Goal: Transaction & Acquisition: Book appointment/travel/reservation

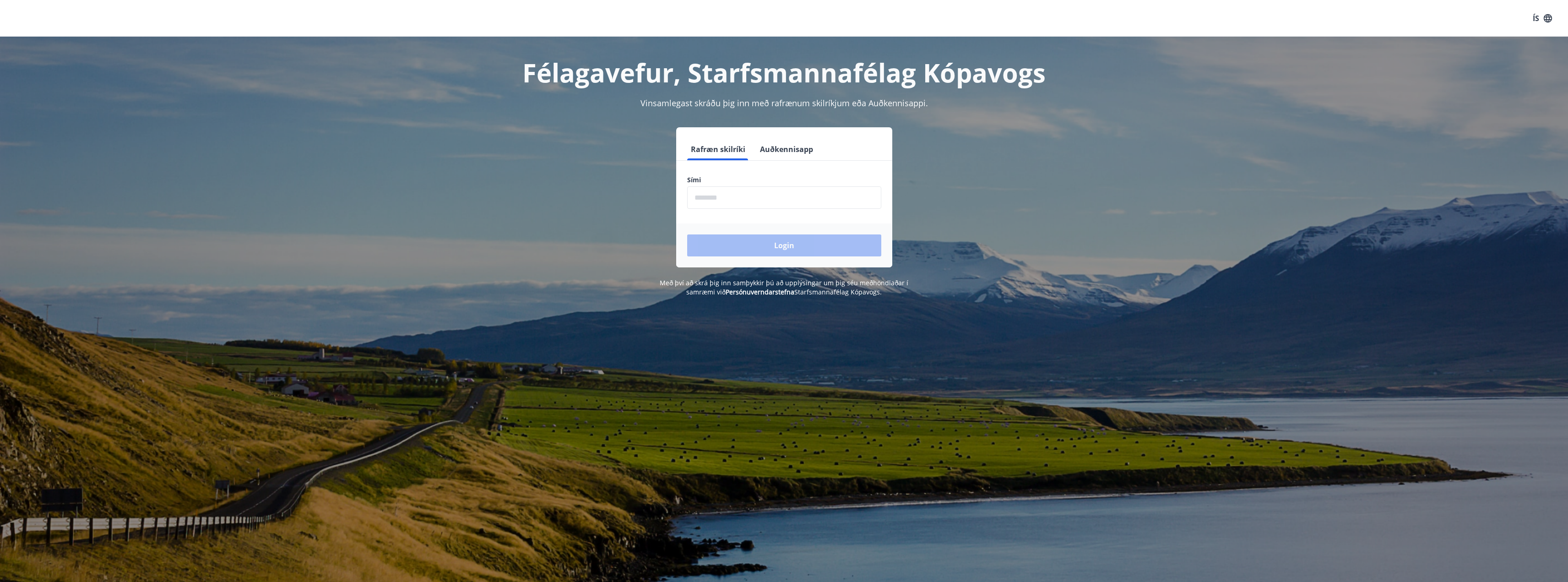
click at [777, 199] on input "phone" at bounding box center [784, 198] width 194 height 23
type input "********"
click at [757, 250] on button "Login" at bounding box center [784, 245] width 194 height 22
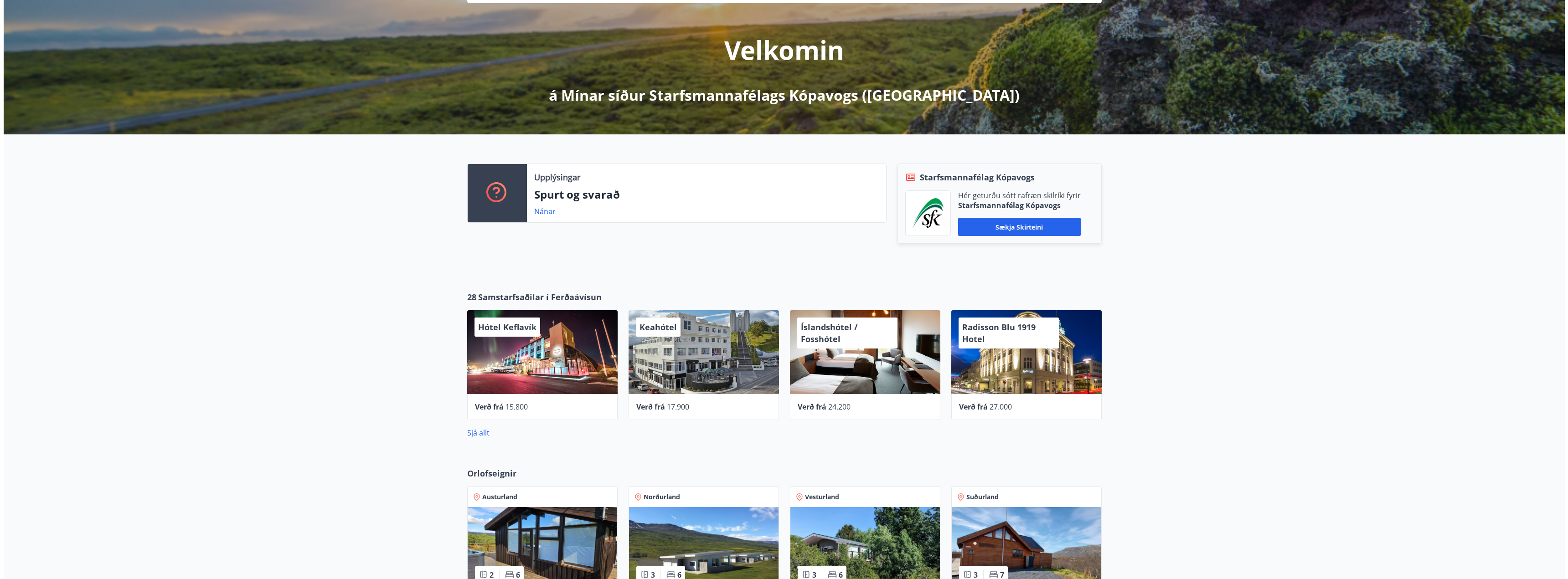
scroll to position [136, 0]
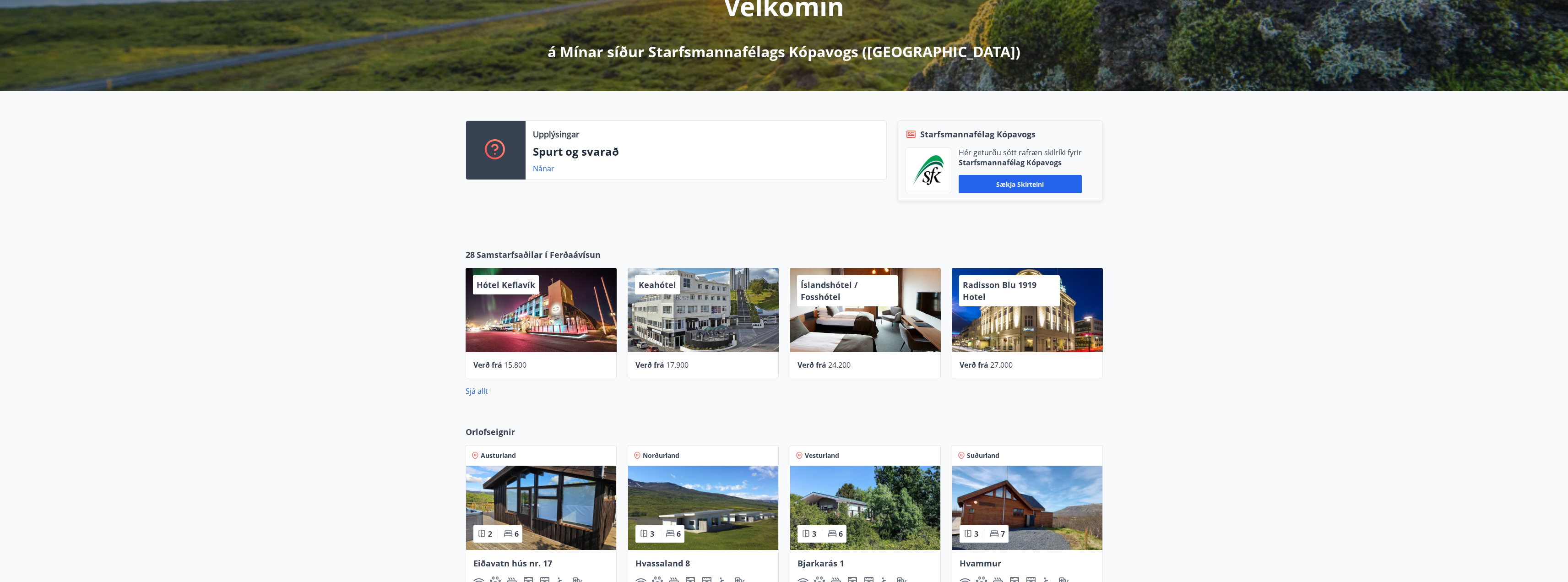
click at [673, 363] on span "17.900" at bounding box center [677, 364] width 23 height 10
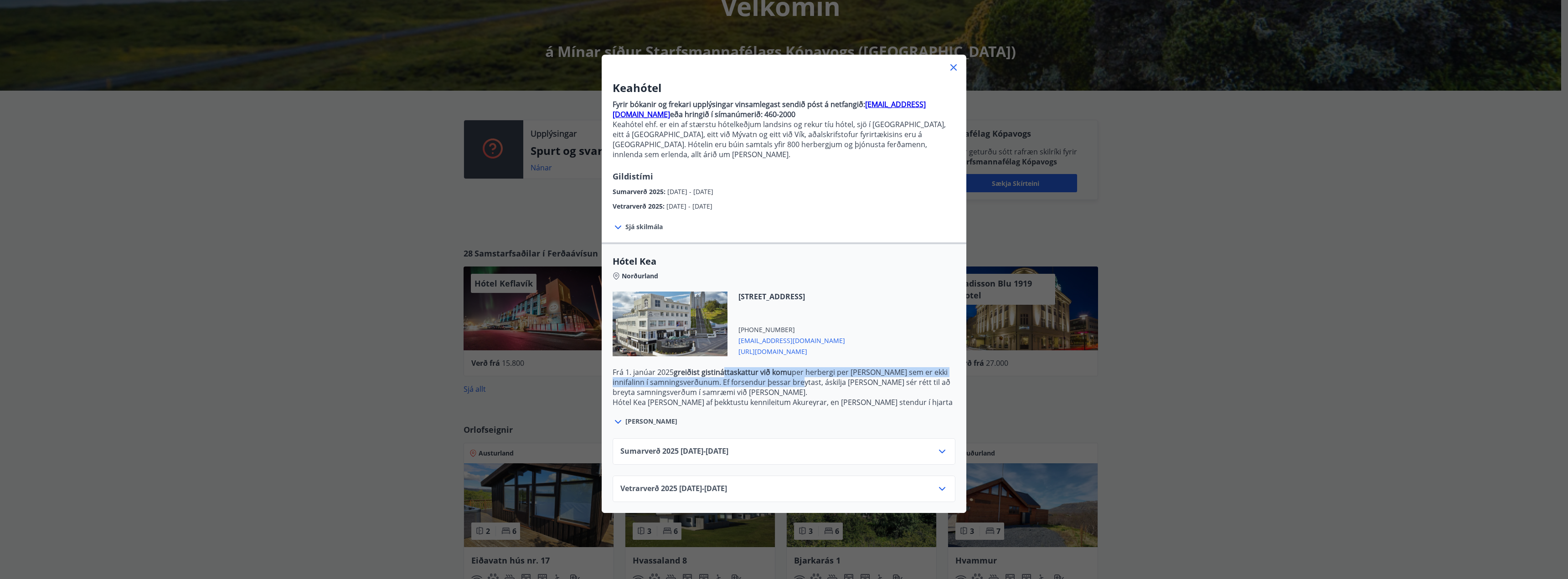
drag, startPoint x: 721, startPoint y: 365, endPoint x: 785, endPoint y: 371, distance: 64.3
click at [785, 371] on p "Frá [DATE] greiðist gistináttaskattur við komu per herbergi per [PERSON_NAME] s…" at bounding box center [784, 382] width 343 height 30
click at [804, 370] on p "Frá [DATE] greiðist gistináttaskattur við komu per herbergi per [PERSON_NAME] s…" at bounding box center [784, 382] width 343 height 30
click at [937, 446] on icon at bounding box center [942, 452] width 11 height 11
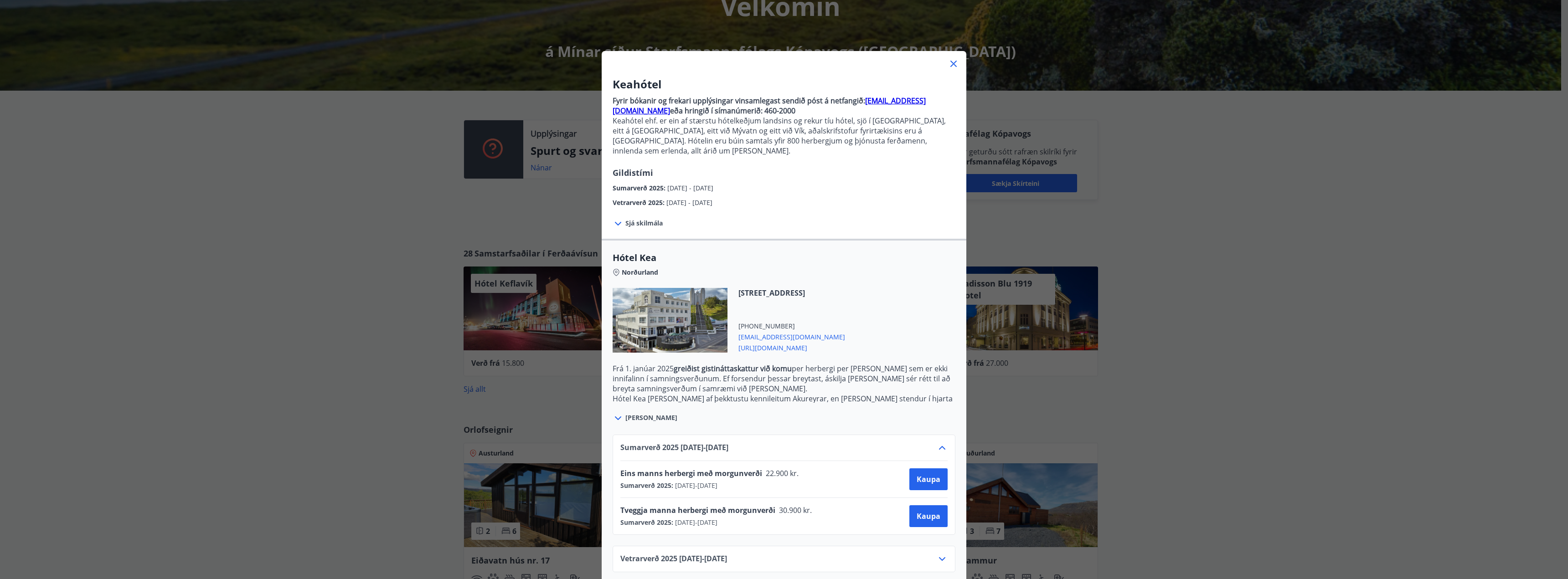
scroll to position [5, 0]
click at [773, 467] on span "22.900 kr." at bounding box center [781, 472] width 38 height 10
drag, startPoint x: 684, startPoint y: 472, endPoint x: 750, endPoint y: 471, distance: 66.0
click at [750, 480] on div "Sumarverð 2025 : [DATE] - [DATE]" at bounding box center [712, 484] width 184 height 9
click at [763, 480] on div "Sumarverð 2025 : [DATE] - [DATE]" at bounding box center [712, 484] width 184 height 9
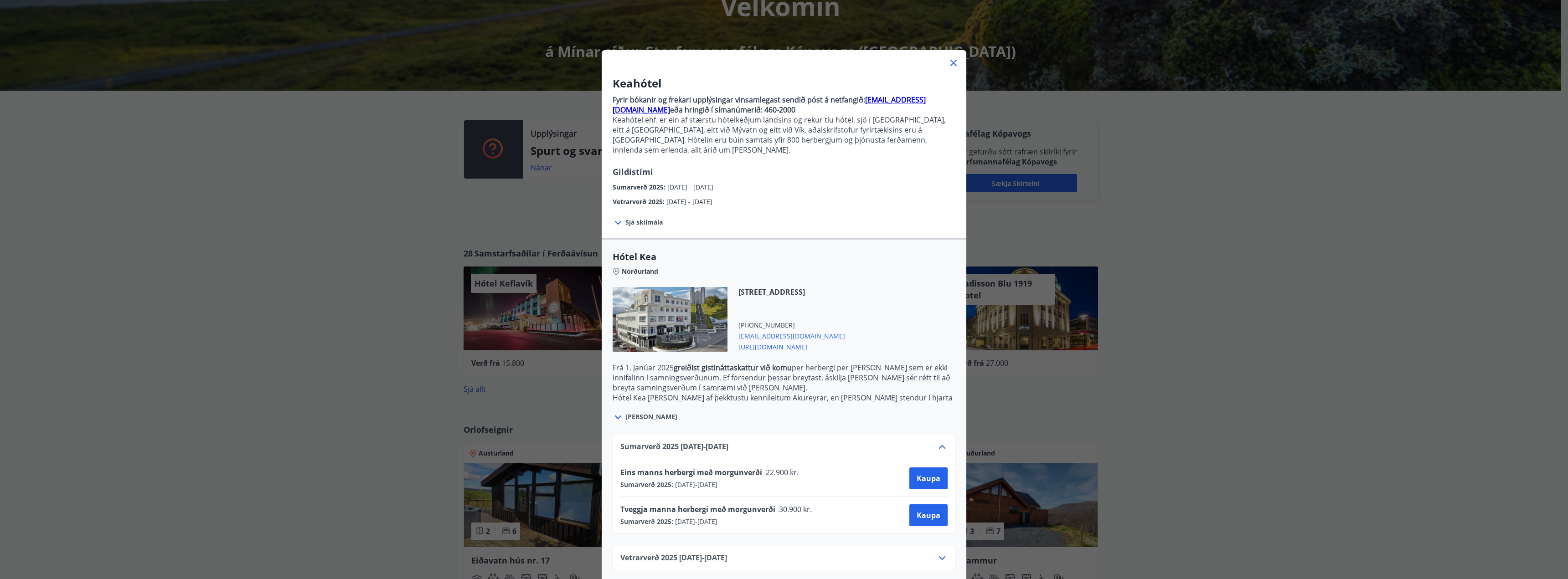
click at [939, 556] on icon at bounding box center [941, 558] width 6 height 3
click at [924, 510] on span "Kaupa" at bounding box center [928, 515] width 24 height 10
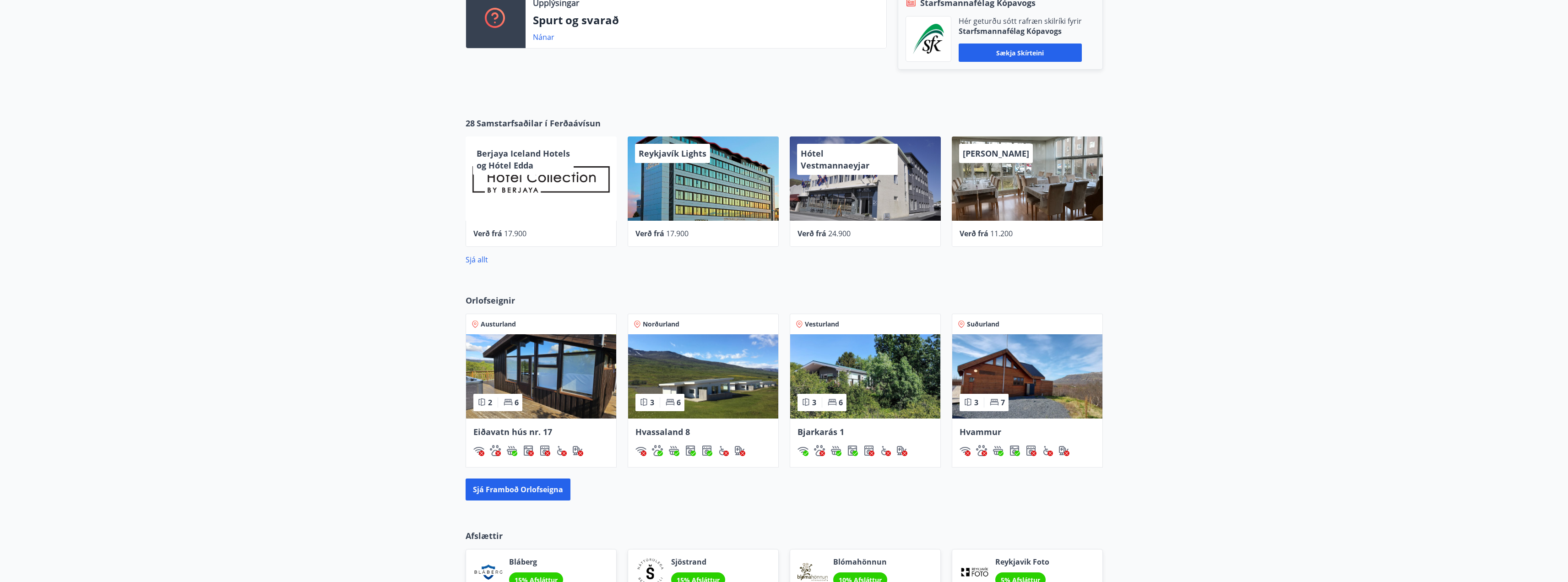
scroll to position [320, 0]
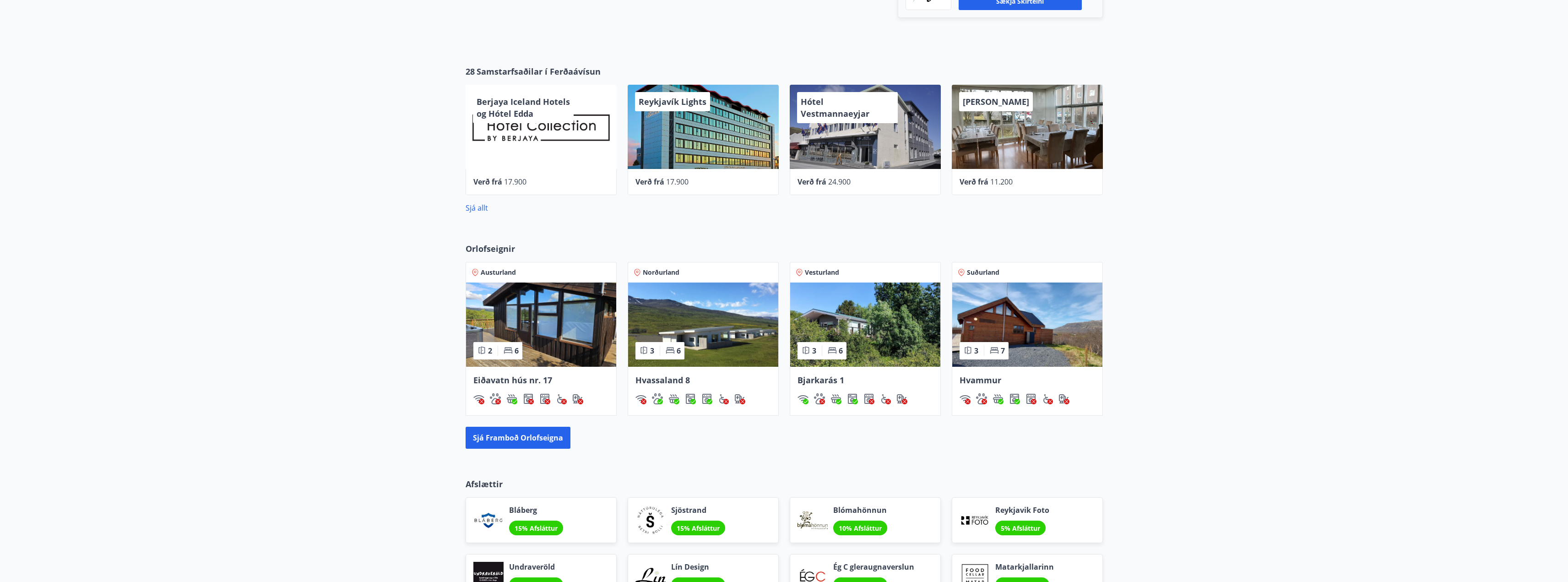
click at [663, 379] on span "Hvassaland 8" at bounding box center [662, 380] width 54 height 11
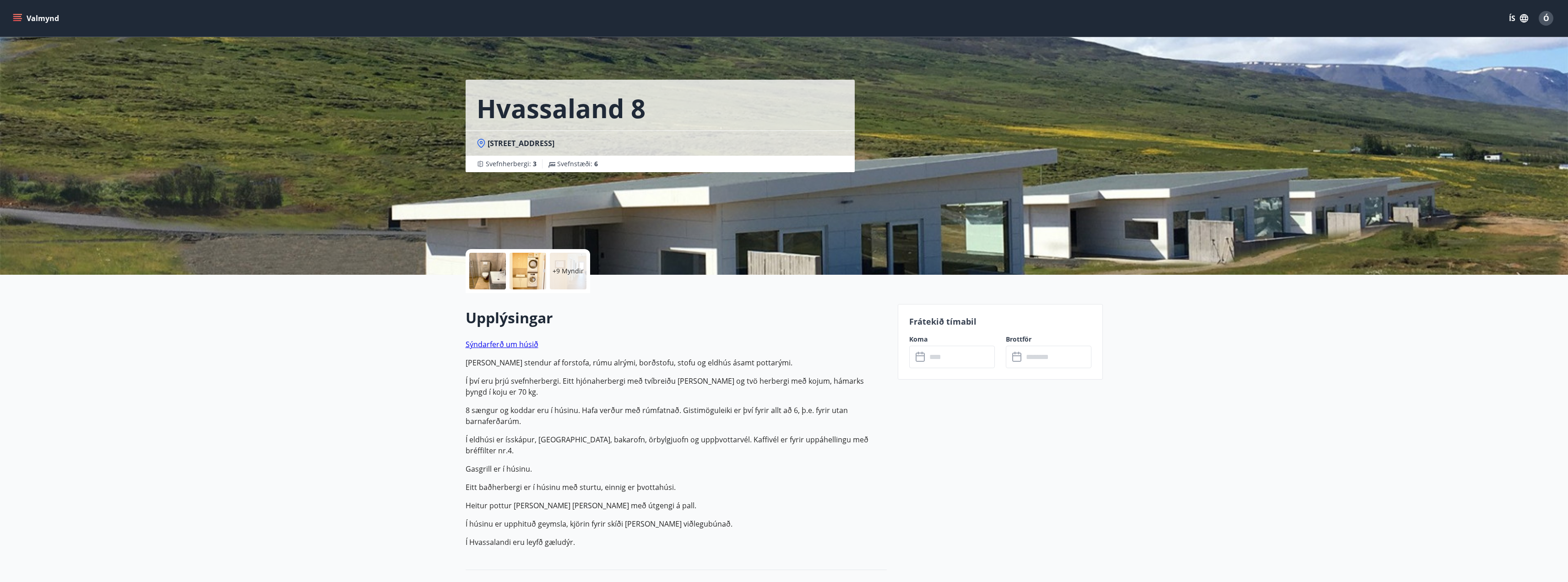
click at [952, 362] on input "text" at bounding box center [960, 357] width 68 height 23
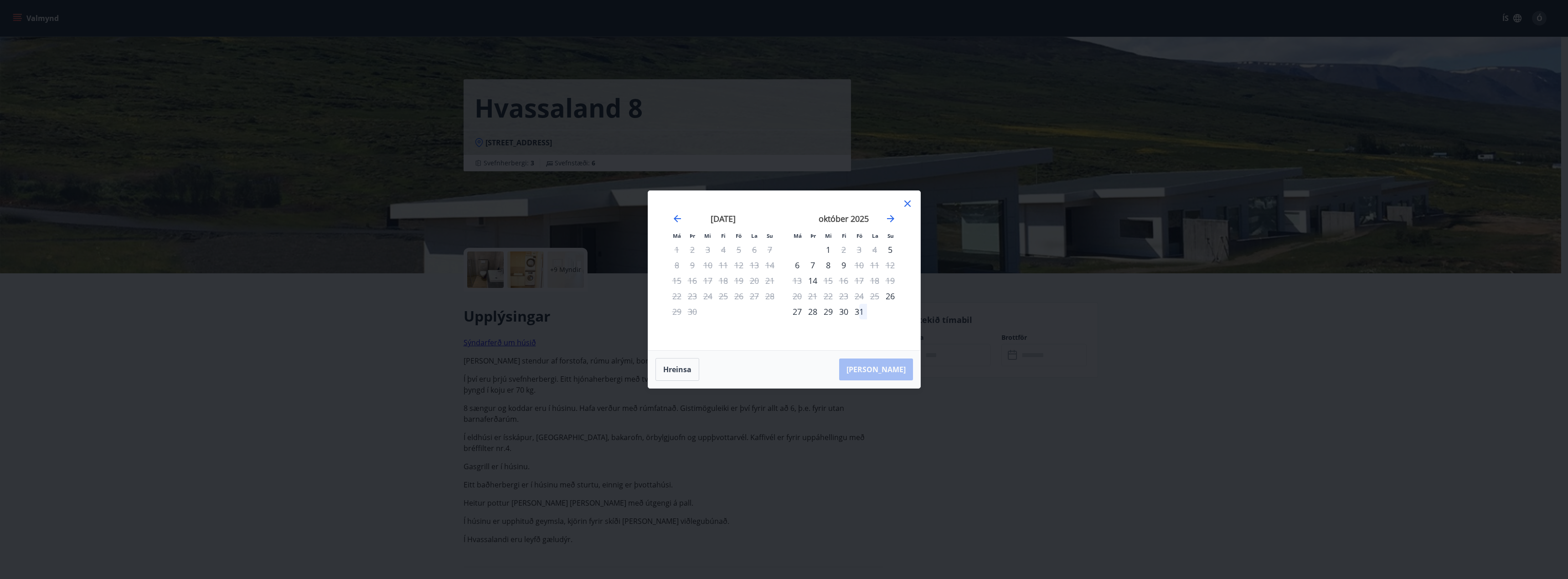
click at [907, 202] on icon at bounding box center [907, 204] width 11 height 11
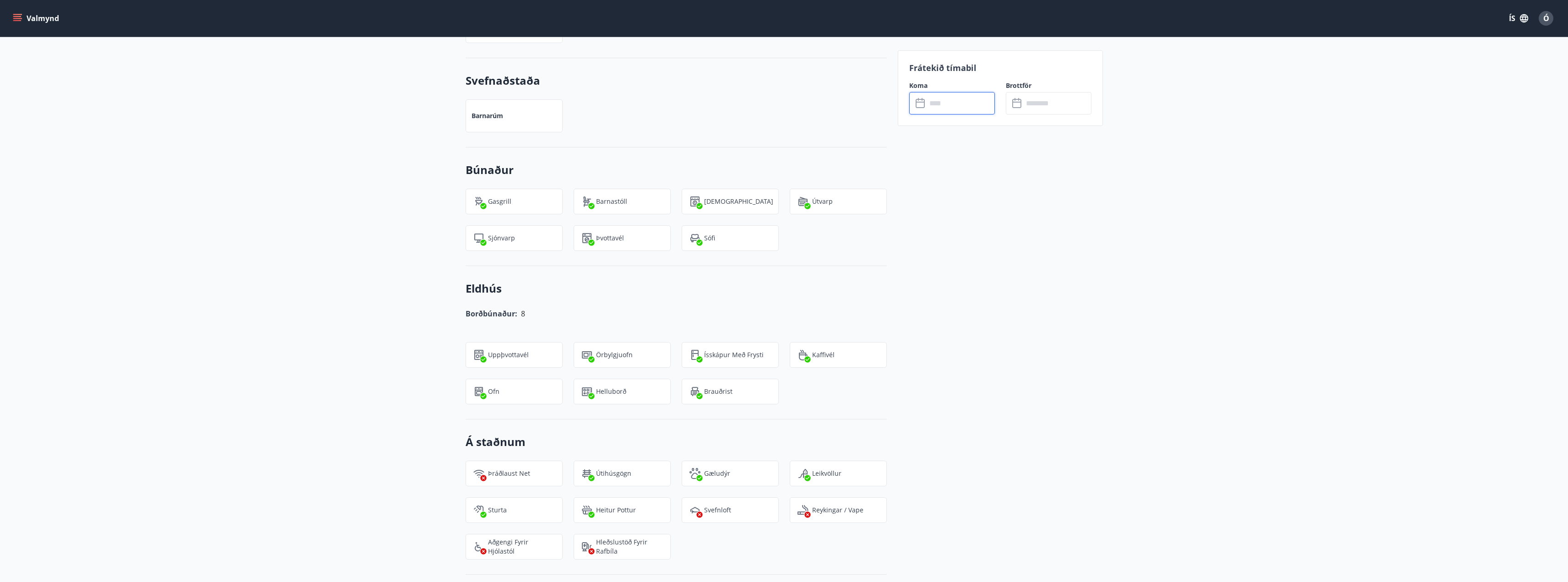
scroll to position [778, 0]
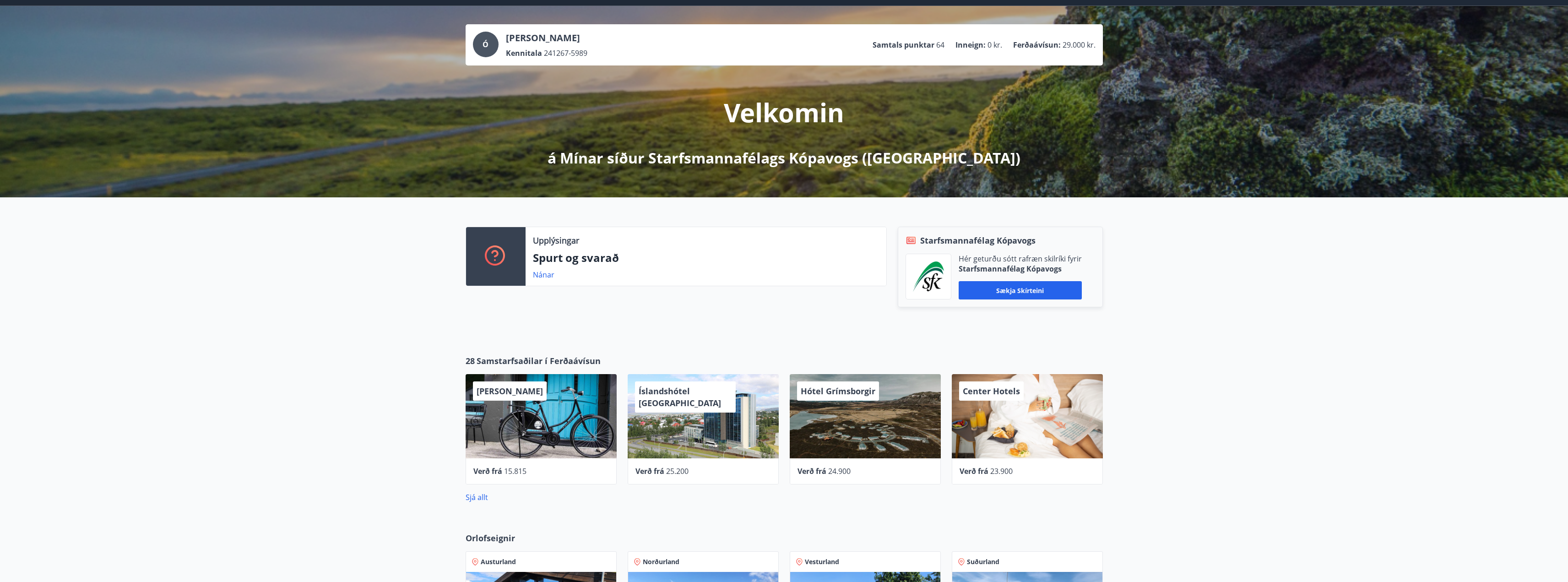
scroll to position [45, 0]
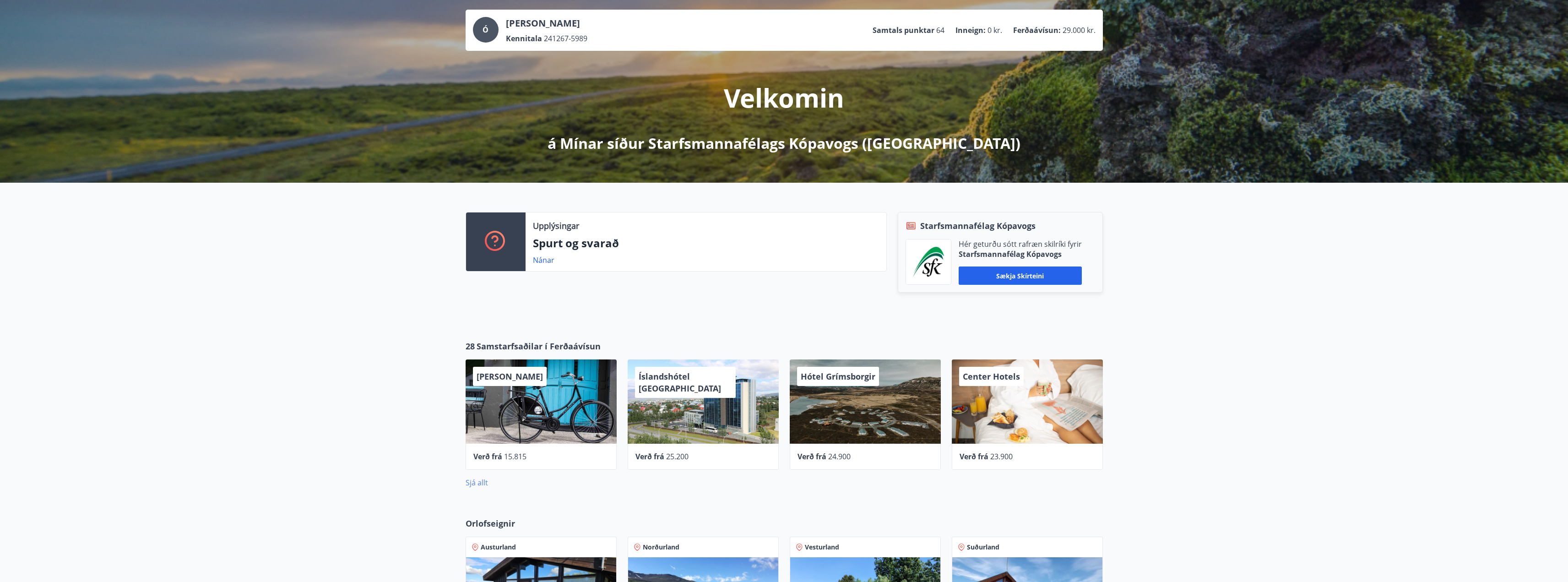
click at [479, 484] on link "Sjá allt" at bounding box center [477, 482] width 23 height 10
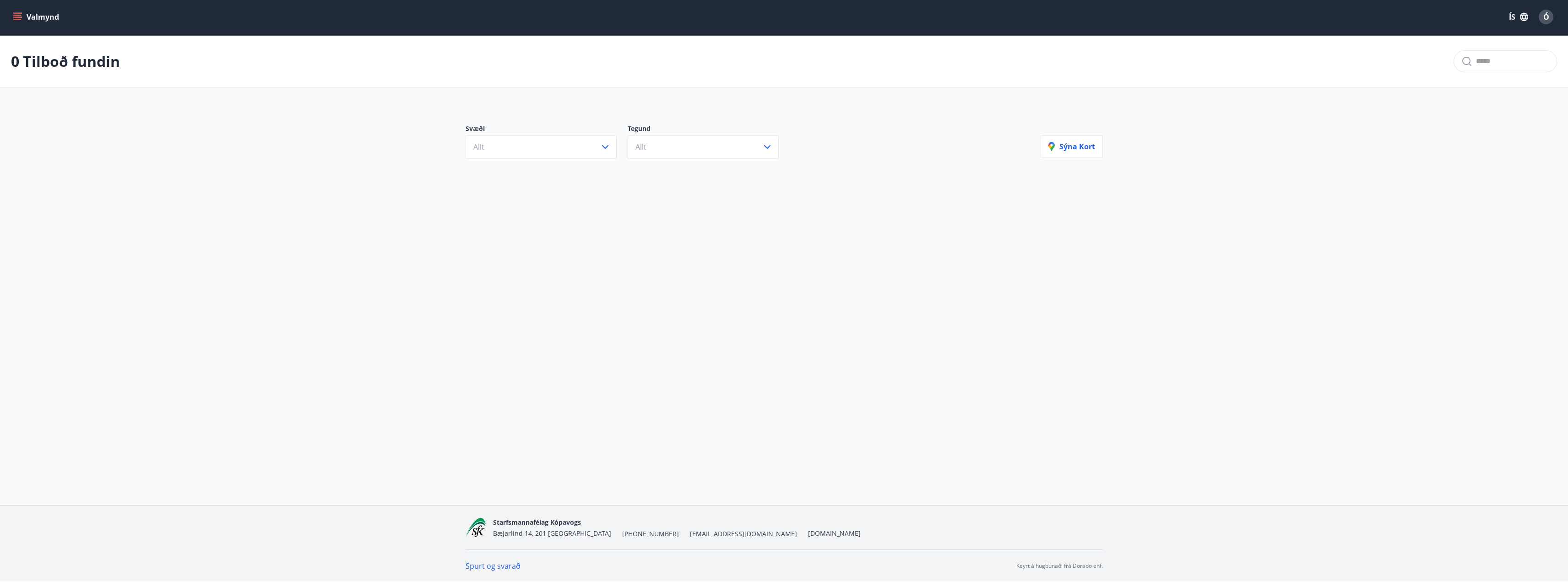
scroll to position [45, 0]
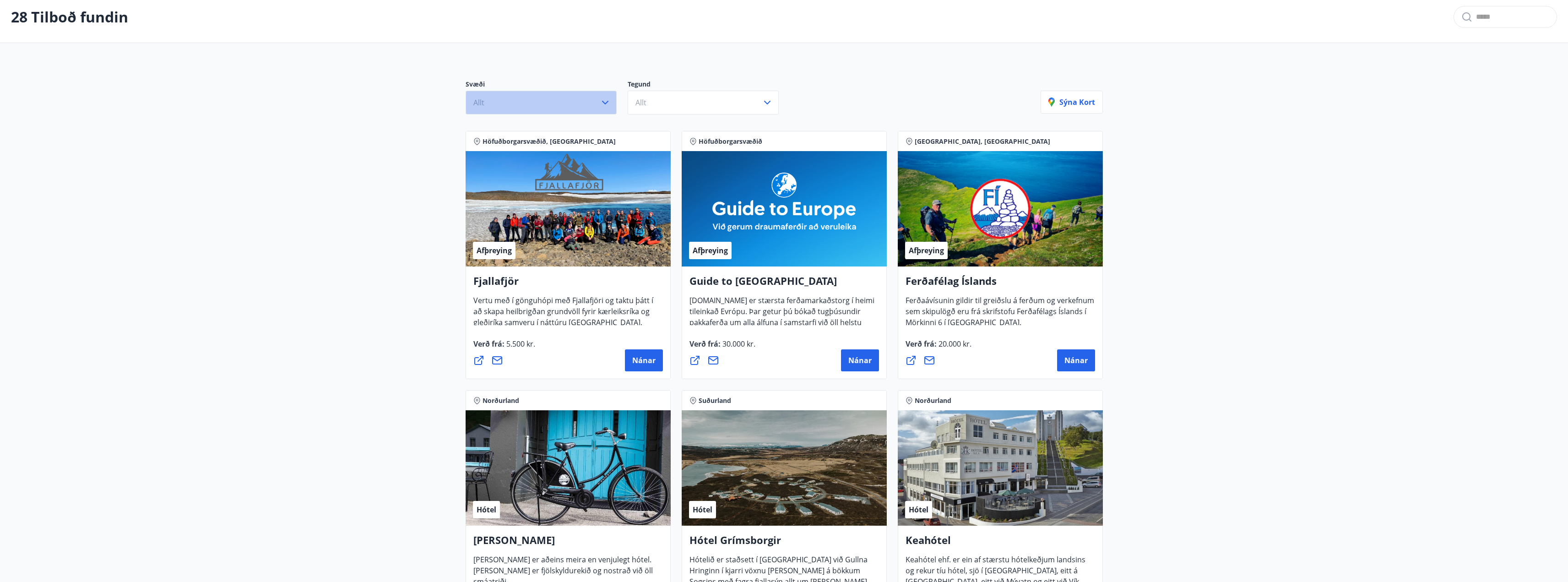
click at [584, 105] on button "Allt" at bounding box center [541, 103] width 151 height 24
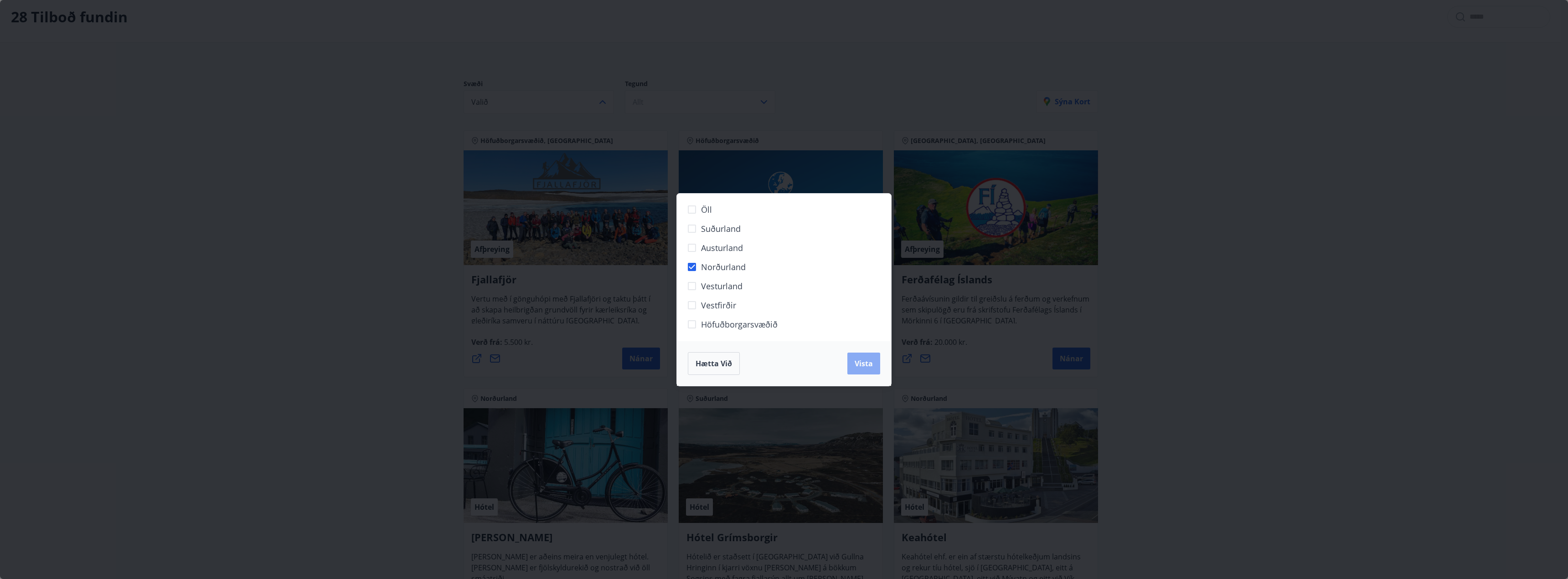
click at [864, 365] on span "Vista" at bounding box center [863, 363] width 19 height 10
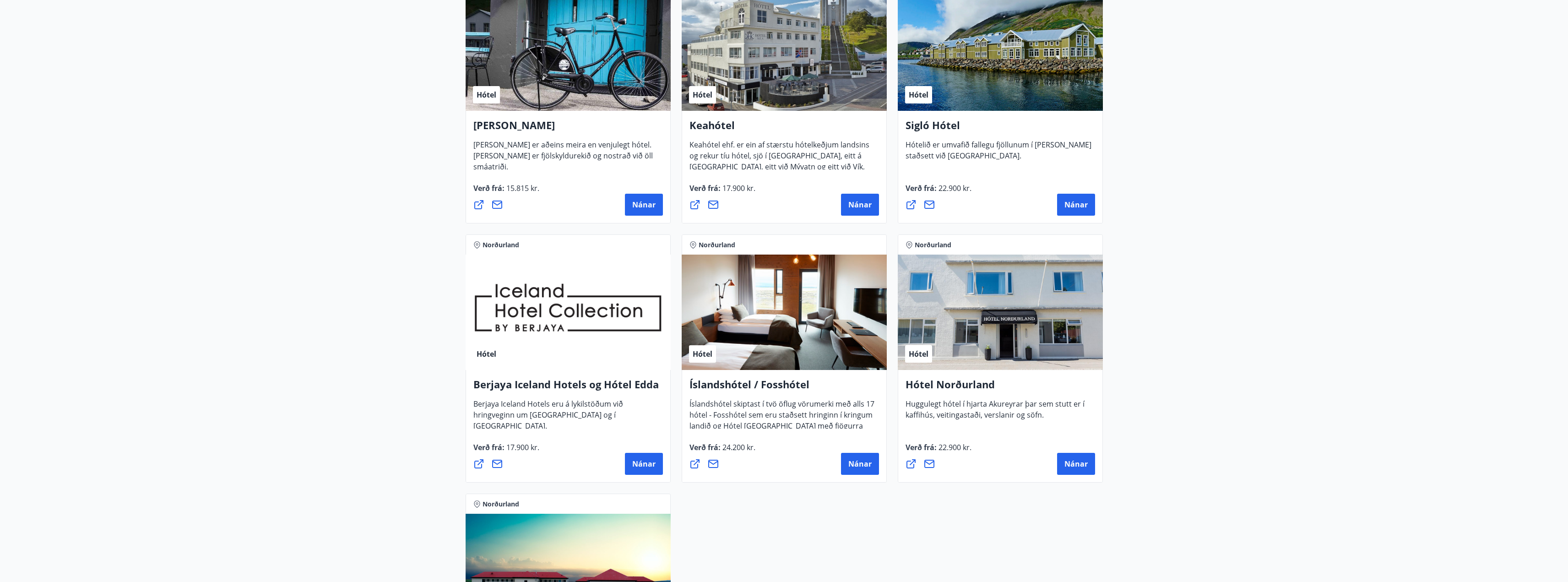
scroll to position [229, 0]
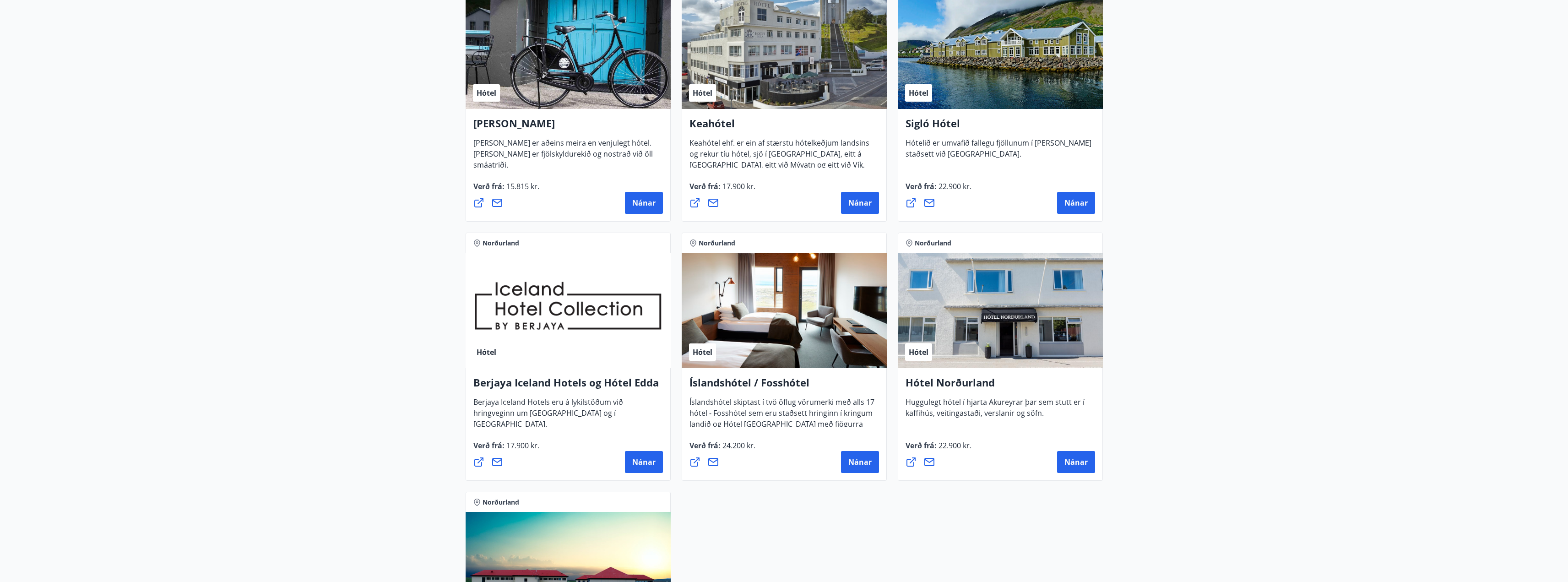
click at [987, 402] on span "Huggulegt hótel í hjarta Akureyrar þar sem stutt er í kaffihús, veitingastaði, …" at bounding box center [995, 410] width 179 height 28
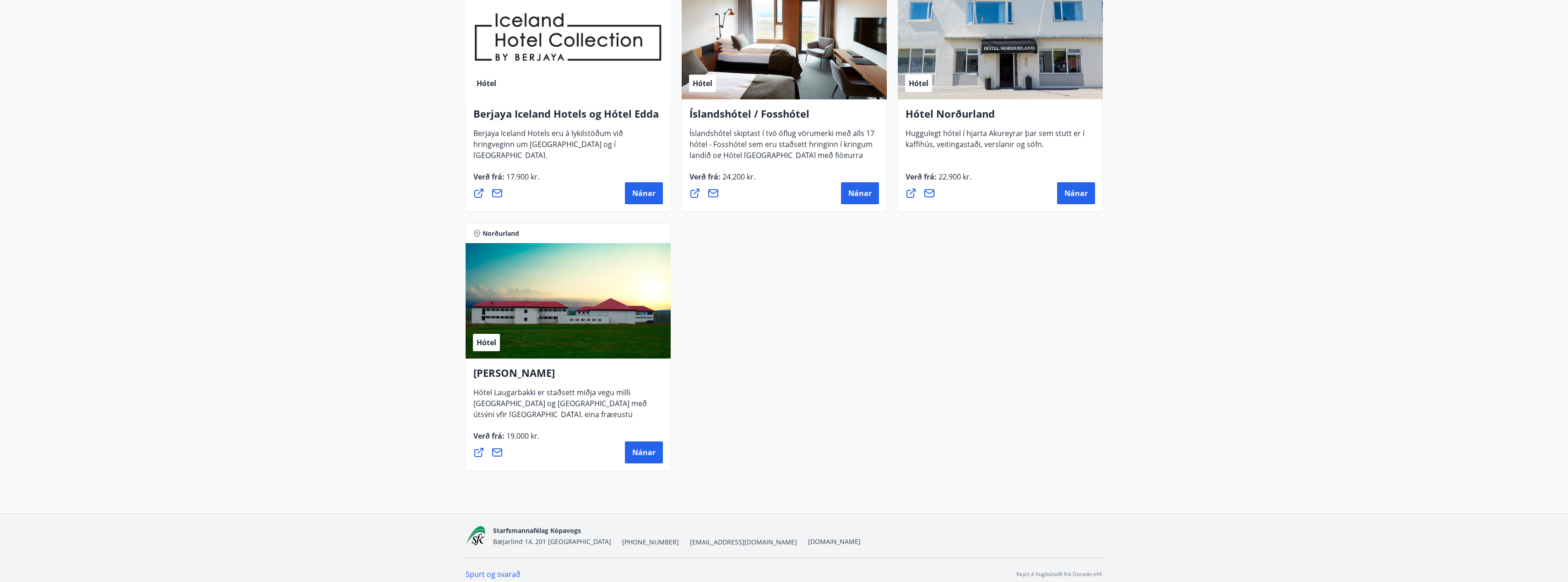
scroll to position [503, 0]
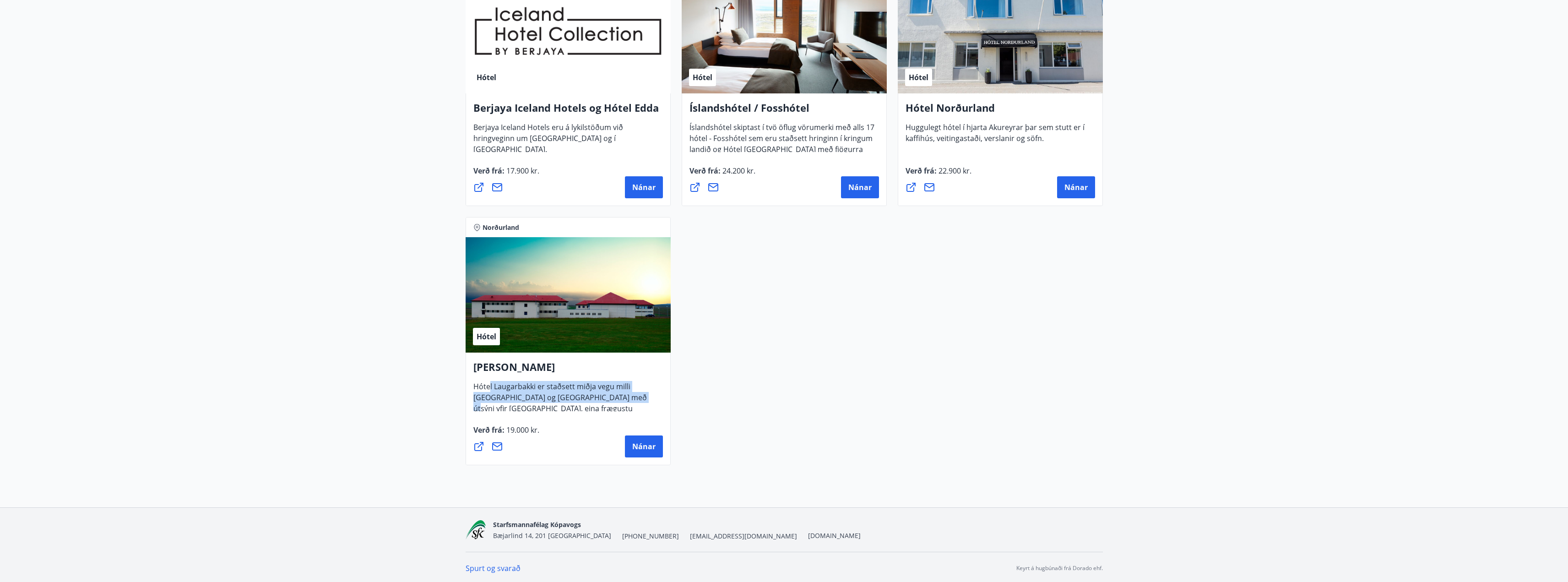
drag, startPoint x: 490, startPoint y: 387, endPoint x: 626, endPoint y: 402, distance: 136.8
click at [626, 402] on span "Hótel Laugarbakki er staðsett miðja vegu milli [GEOGRAPHIC_DATA] og [GEOGRAPHIC…" at bounding box center [560, 406] width 174 height 50
click at [623, 394] on span "Hótel Laugarbakki er staðsett miðja vegu milli [GEOGRAPHIC_DATA] og [GEOGRAPHIC…" at bounding box center [560, 406] width 174 height 50
drag, startPoint x: 620, startPoint y: 387, endPoint x: 631, endPoint y: 397, distance: 14.9
click at [629, 397] on span "Hótel Laugarbakki er staðsett miðja vegu milli [GEOGRAPHIC_DATA] og [GEOGRAPHIC…" at bounding box center [560, 406] width 174 height 50
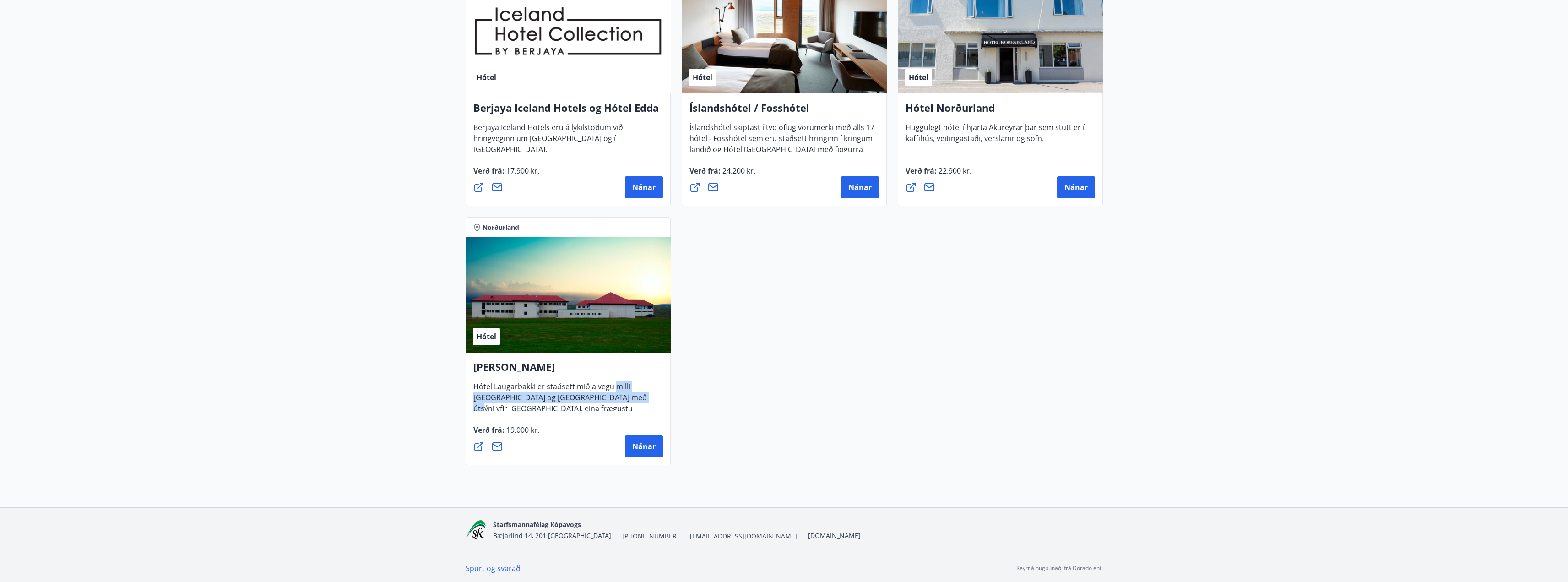
click at [630, 393] on span "Hótel Laugarbakki er staðsett miðja vegu milli [GEOGRAPHIC_DATA] og [GEOGRAPHIC…" at bounding box center [560, 406] width 174 height 50
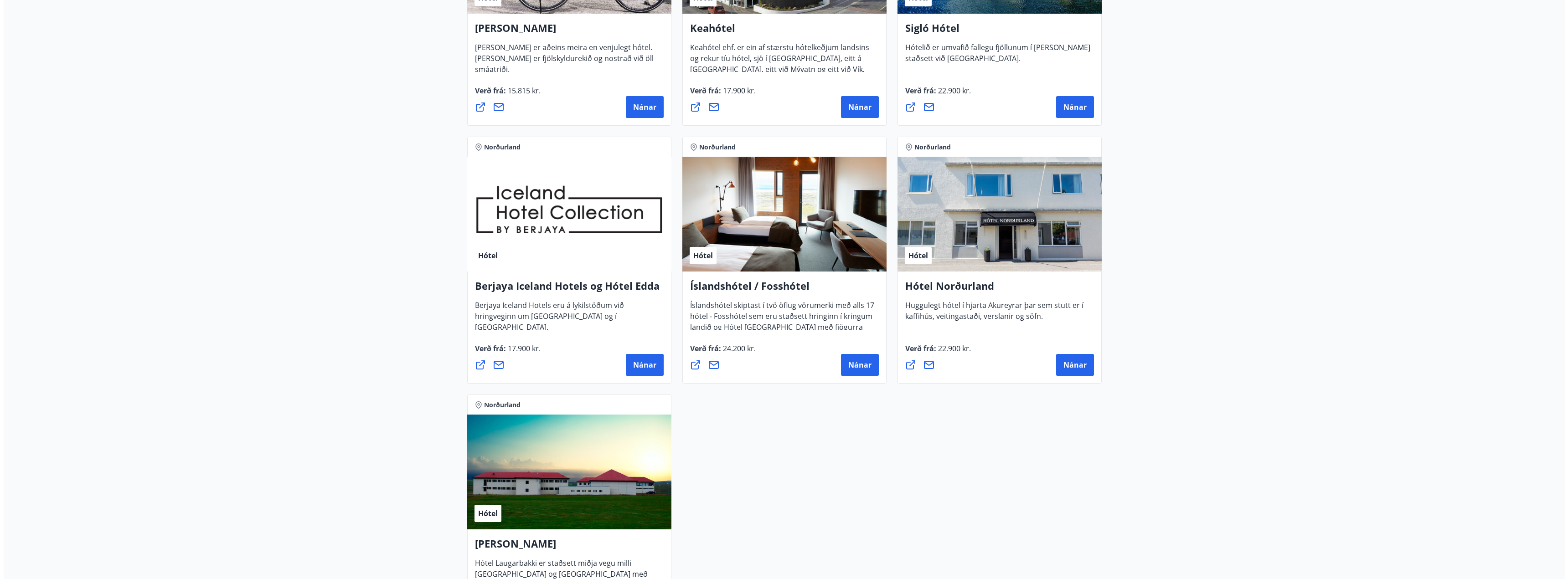
scroll to position [319, 0]
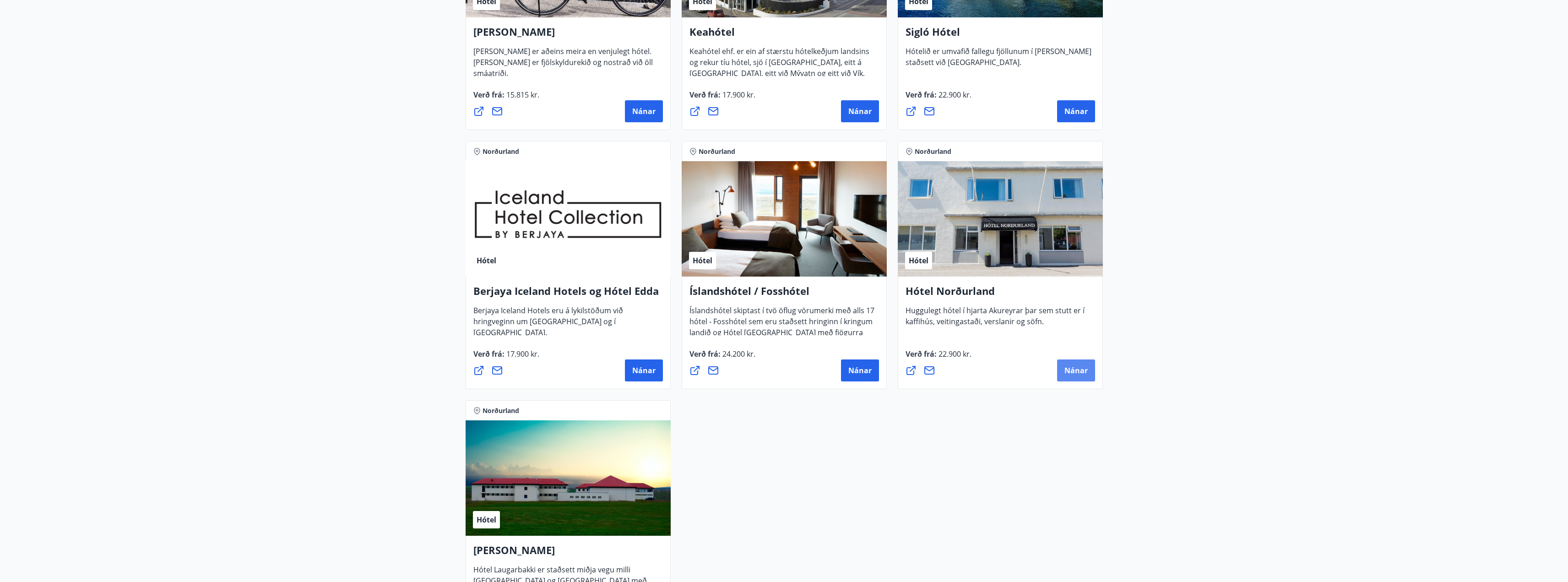
click at [1075, 369] on span "Nánar" at bounding box center [1076, 370] width 23 height 10
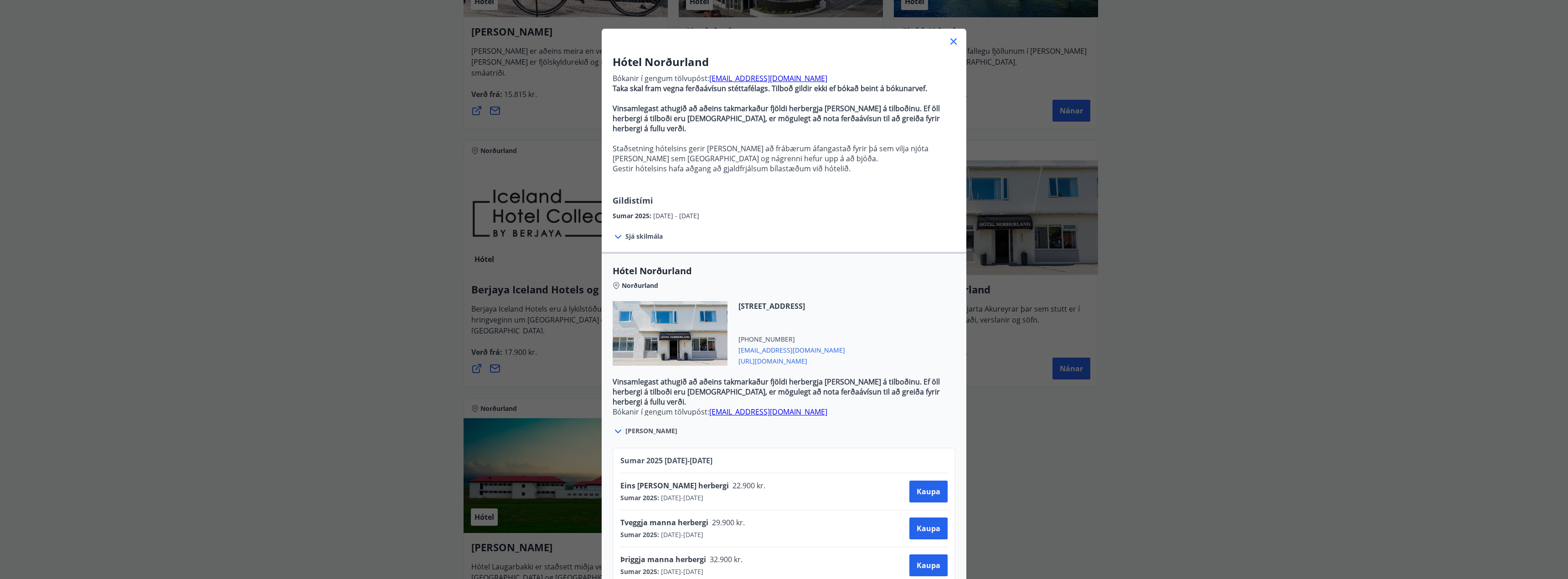
scroll to position [38, 0]
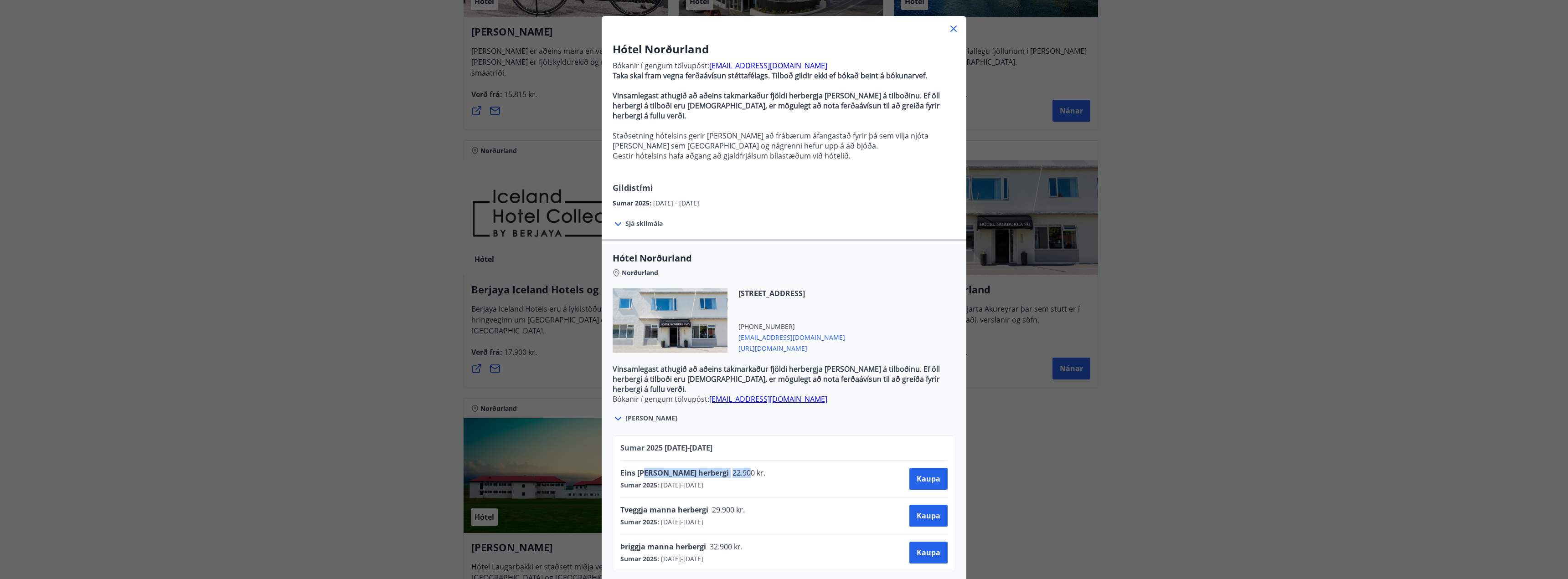
drag, startPoint x: 648, startPoint y: 460, endPoint x: 729, endPoint y: 460, distance: 81.0
click at [713, 468] on div "Eins [PERSON_NAME] herbergi 22.900 kr." at bounding box center [696, 474] width 151 height 13
click at [729, 468] on span "22.900 kr." at bounding box center [748, 473] width 38 height 10
drag, startPoint x: 680, startPoint y: 474, endPoint x: 737, endPoint y: 473, distance: 57.0
click at [737, 473] on div "Eins [PERSON_NAME] herbergi 22.900 kr. Sumar 2025 : [DATE] - [DATE] [PERSON_NAM…" at bounding box center [784, 479] width 327 height 22
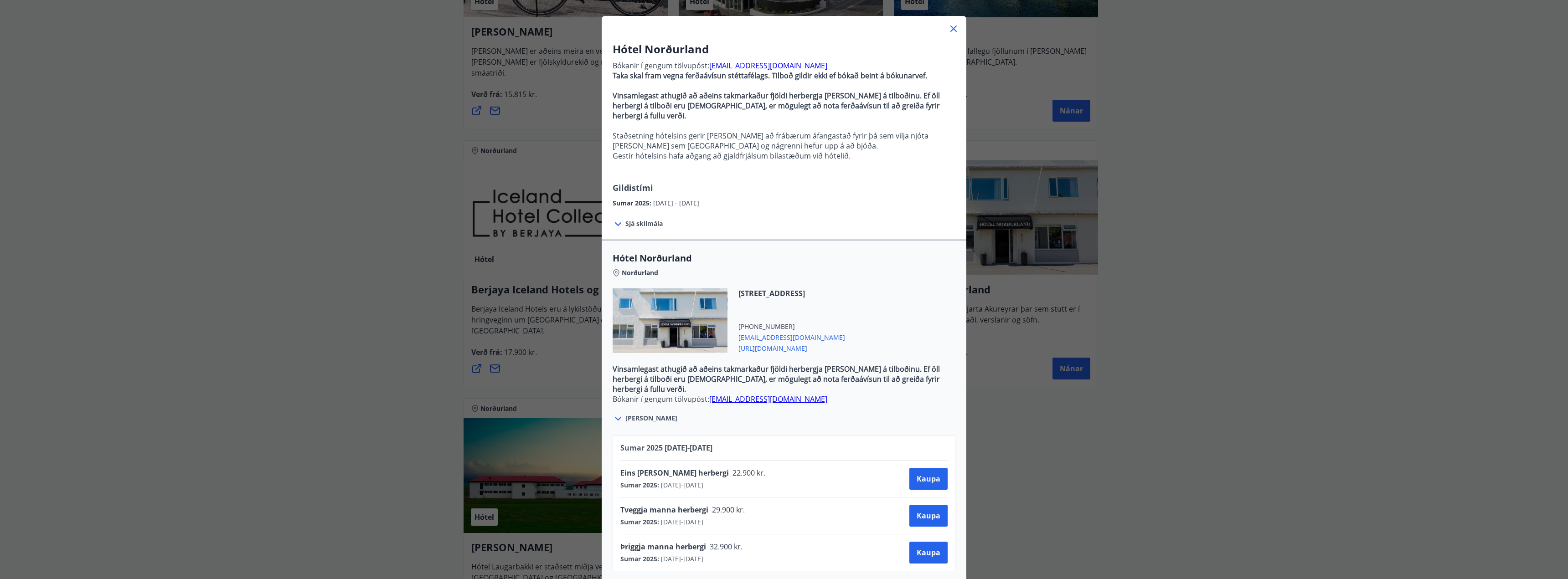
click at [749, 472] on div "Eins [PERSON_NAME] herbergi 22.900 kr. Sumar 2025 : [DATE] - [DATE] [PERSON_NAM…" at bounding box center [784, 479] width 327 height 22
drag, startPoint x: 661, startPoint y: 356, endPoint x: 856, endPoint y: 354, distance: 195.0
click at [850, 352] on div "Hótel Norðurland [GEOGRAPHIC_DATA][STREET_ADDRESS] [PHONE_NUMBER] [EMAIL_ADDRES…" at bounding box center [784, 338] width 365 height 172
drag, startPoint x: 802, startPoint y: 359, endPoint x: 813, endPoint y: 359, distance: 11.0
click at [813, 364] on strong "​Vinsamlegast athugið að aðeins takmarkaður fjöldi herbergja [PERSON_NAME] á ti…" at bounding box center [775, 379] width 327 height 30
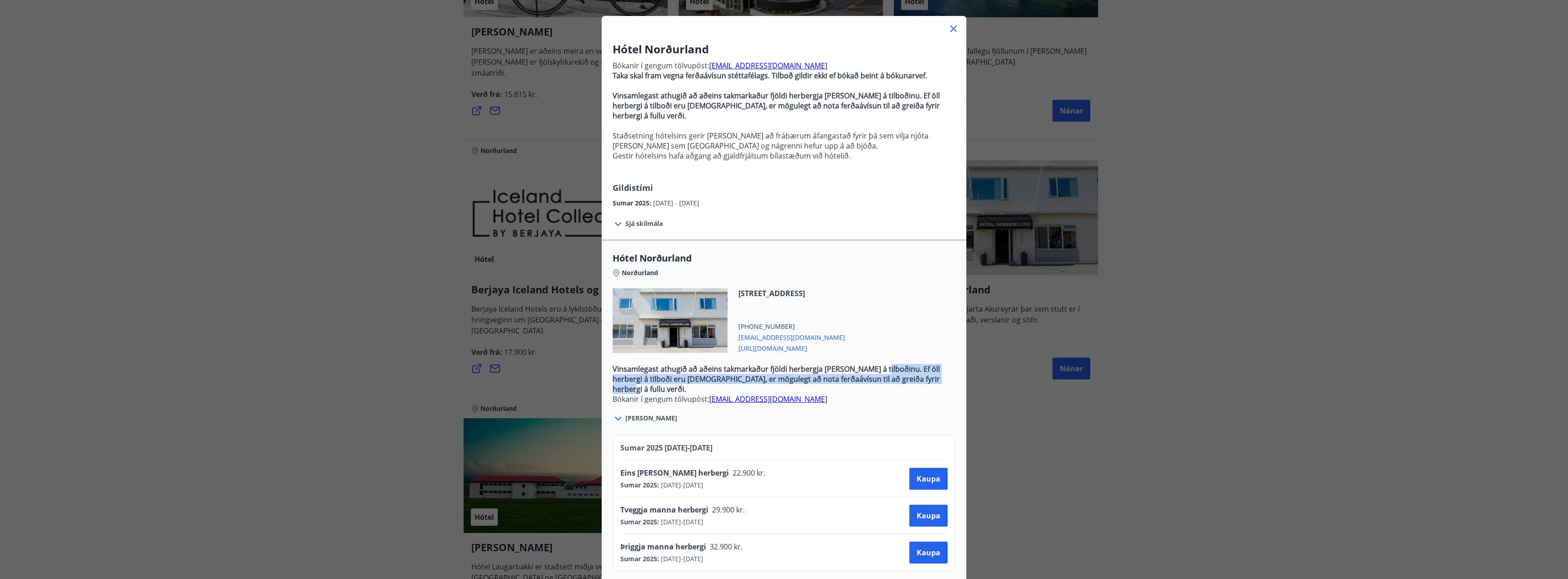
drag, startPoint x: 870, startPoint y: 359, endPoint x: 918, endPoint y: 367, distance: 48.7
click at [918, 367] on p "​Vinsamlegast athugið að aðeins takmarkaður fjöldi herbergja [PERSON_NAME] á ti…" at bounding box center [784, 379] width 343 height 30
click at [902, 364] on strong "​Vinsamlegast athugið að aðeins takmarkaður fjöldi herbergja [PERSON_NAME] á ti…" at bounding box center [775, 379] width 327 height 30
drag, startPoint x: 895, startPoint y: 354, endPoint x: 907, endPoint y: 369, distance: 19.2
click at [907, 369] on strong "​Vinsamlegast athugið að aðeins takmarkaður fjöldi herbergja [PERSON_NAME] á ti…" at bounding box center [775, 379] width 327 height 30
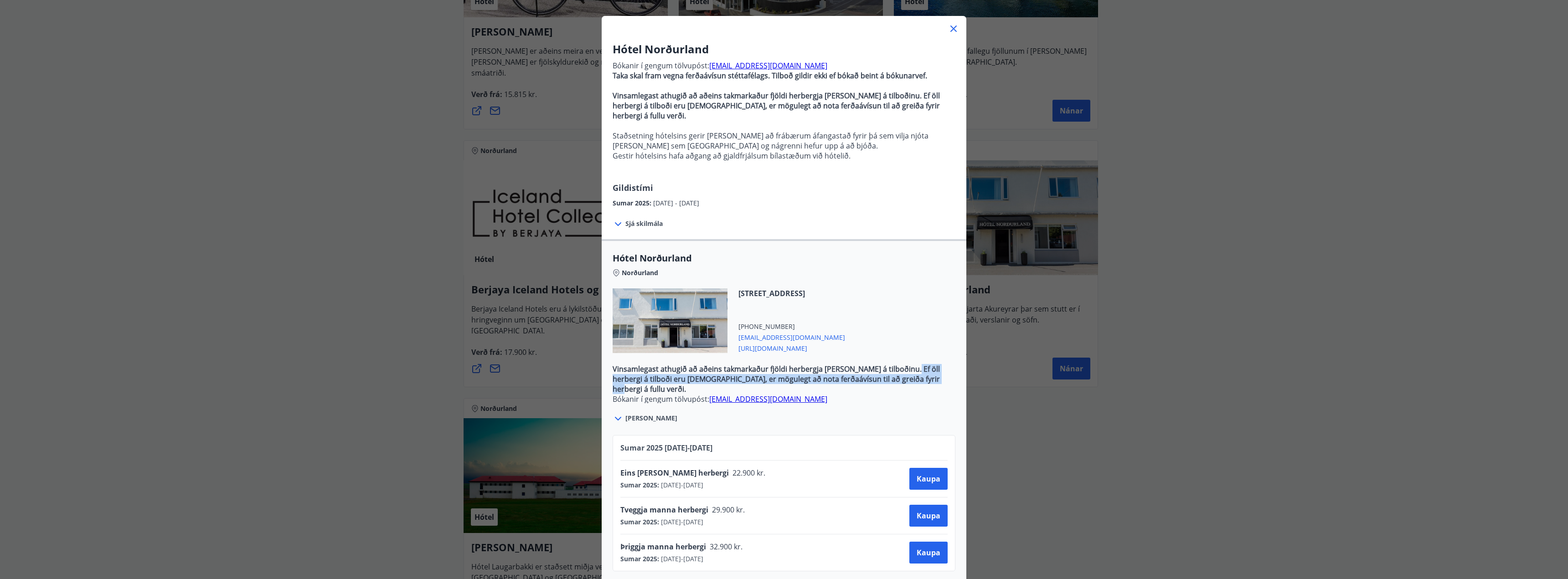
click at [900, 364] on strong "​Vinsamlegast athugið að aðeins takmarkaður fjöldi herbergja [PERSON_NAME] á ti…" at bounding box center [775, 379] width 327 height 30
drag, startPoint x: 889, startPoint y: 354, endPoint x: 897, endPoint y: 366, distance: 14.4
click at [897, 366] on div "Hótel Norðurland [GEOGRAPHIC_DATA][STREET_ADDRESS] [PHONE_NUMBER] [EMAIL_ADDRES…" at bounding box center [784, 338] width 365 height 172
click at [896, 365] on strong "​Vinsamlegast athugið að aðeins takmarkaður fjöldi herbergja [PERSON_NAME] á ti…" at bounding box center [775, 379] width 327 height 30
drag, startPoint x: 886, startPoint y: 356, endPoint x: 896, endPoint y: 366, distance: 14.1
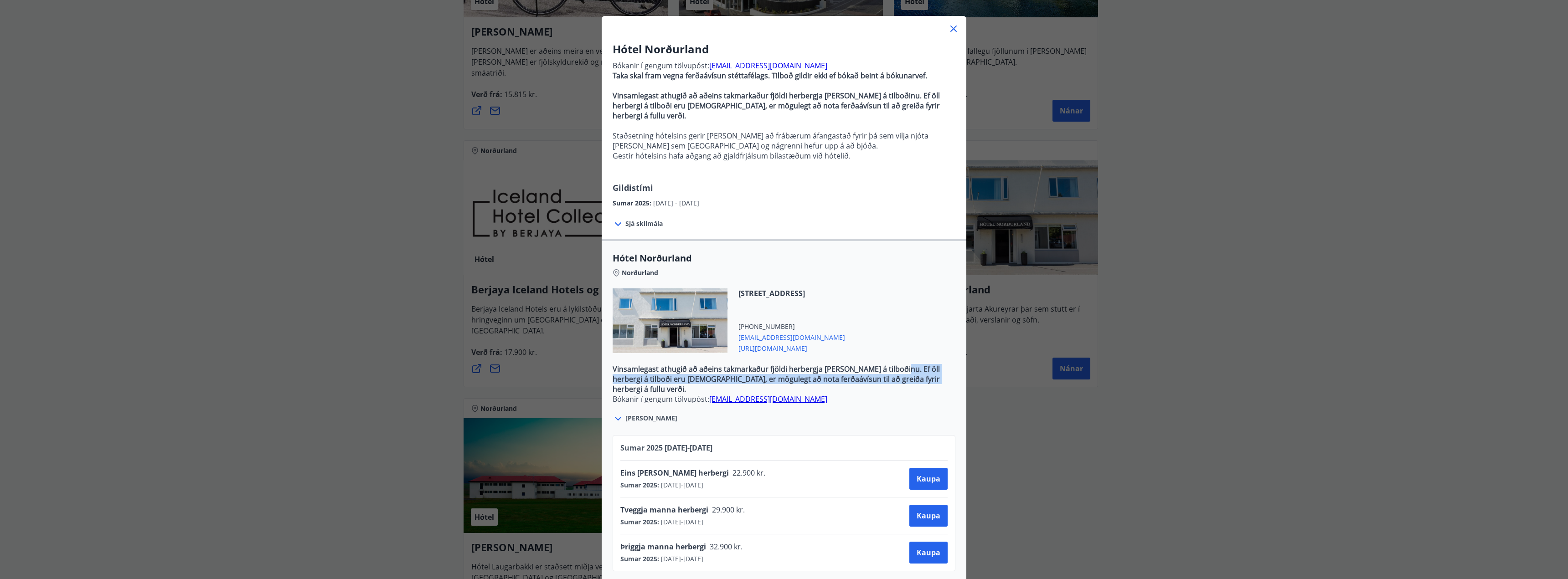
click at [896, 366] on strong "​Vinsamlegast athugið að aðeins takmarkaður fjöldi herbergja [PERSON_NAME] á ti…" at bounding box center [775, 379] width 327 height 30
click at [896, 365] on strong "​Vinsamlegast athugið að aðeins takmarkaður fjöldi herbergja [PERSON_NAME] á ti…" at bounding box center [775, 379] width 327 height 30
drag, startPoint x: 620, startPoint y: 389, endPoint x: 891, endPoint y: 385, distance: 271.0
click at [891, 404] on strong "Taka skal fram vegna ferðaávísun stéttafélags. Tilboð gildir ekki ef bókað bein…" at bounding box center [769, 409] width 315 height 10
click at [899, 404] on strong "Taka skal fram vegna ferðaávísun stéttafélags. Tilboð gildir ekki ef bókað bein…" at bounding box center [769, 409] width 315 height 10
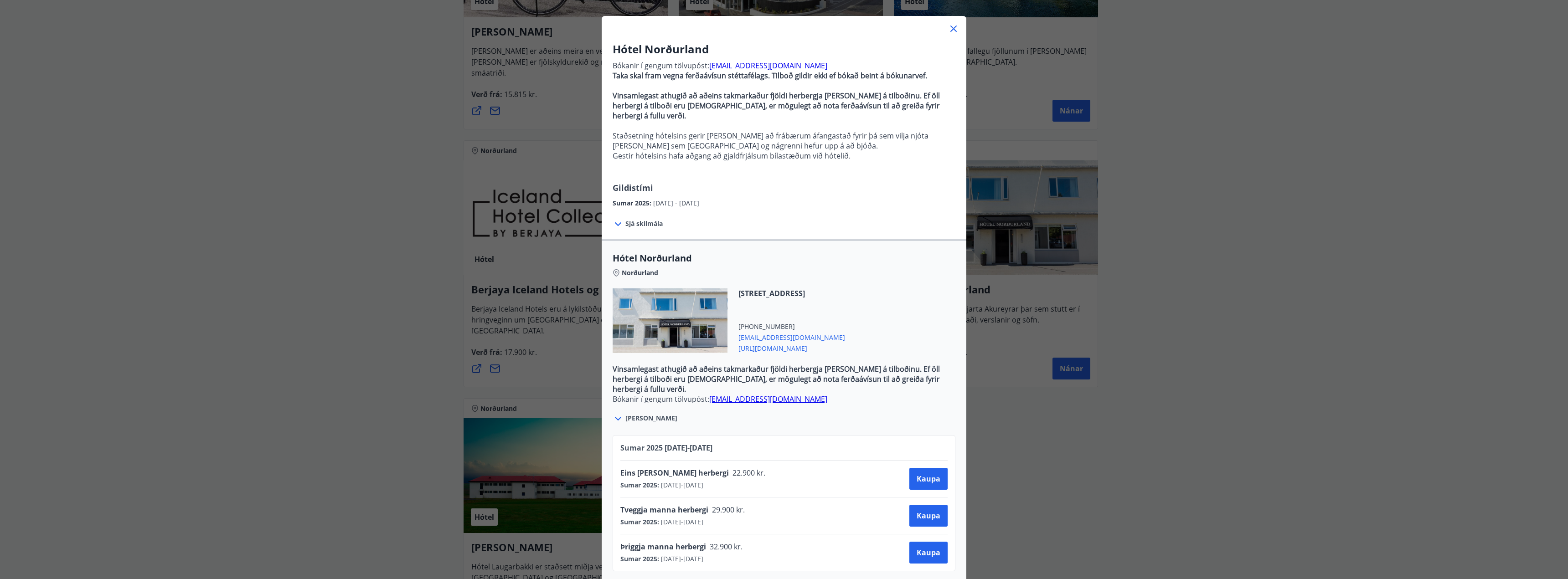
drag, startPoint x: 756, startPoint y: 388, endPoint x: 896, endPoint y: 391, distance: 140.0
click at [896, 404] on strong "Taka skal fram vegna ferðaávísun stéttafélags. Tilboð gildir ekki ef bókað bein…" at bounding box center [769, 409] width 315 height 10
click at [902, 404] on strong "Taka skal fram vegna ferðaávísun stéttafélags. Tilboð gildir ekki ef bókað bein…" at bounding box center [769, 409] width 315 height 10
click at [616, 413] on icon at bounding box center [618, 419] width 11 height 11
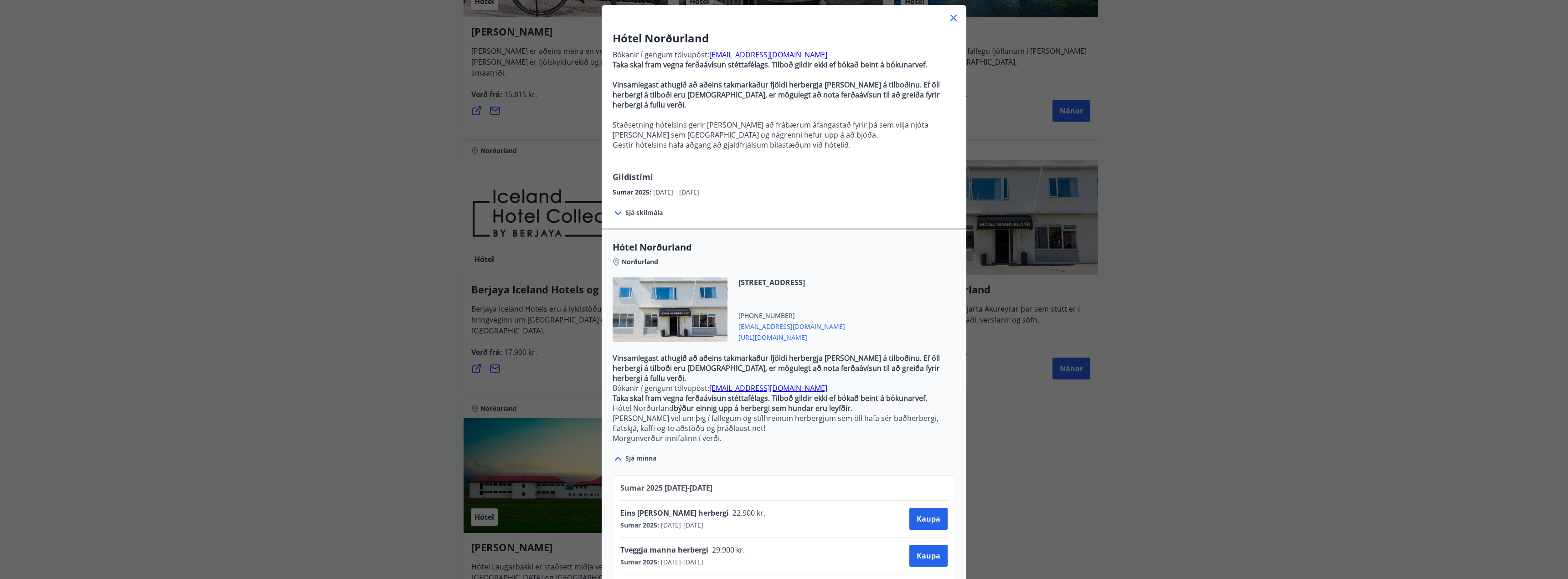
scroll to position [34, 0]
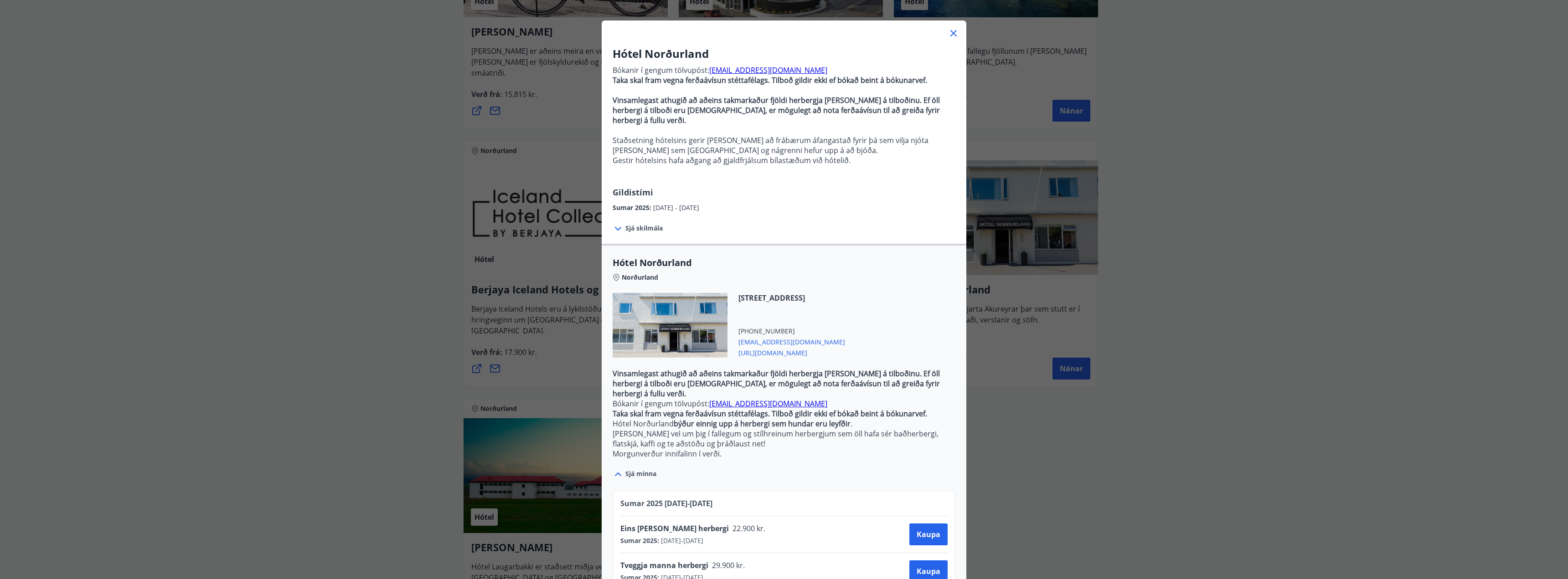
click at [1274, 393] on div "Hótel Norðurland Bókanir í gengum tölvupóst: [EMAIL_ADDRESS][DOMAIN_NAME] Taka …" at bounding box center [784, 255] width 1568 height 579
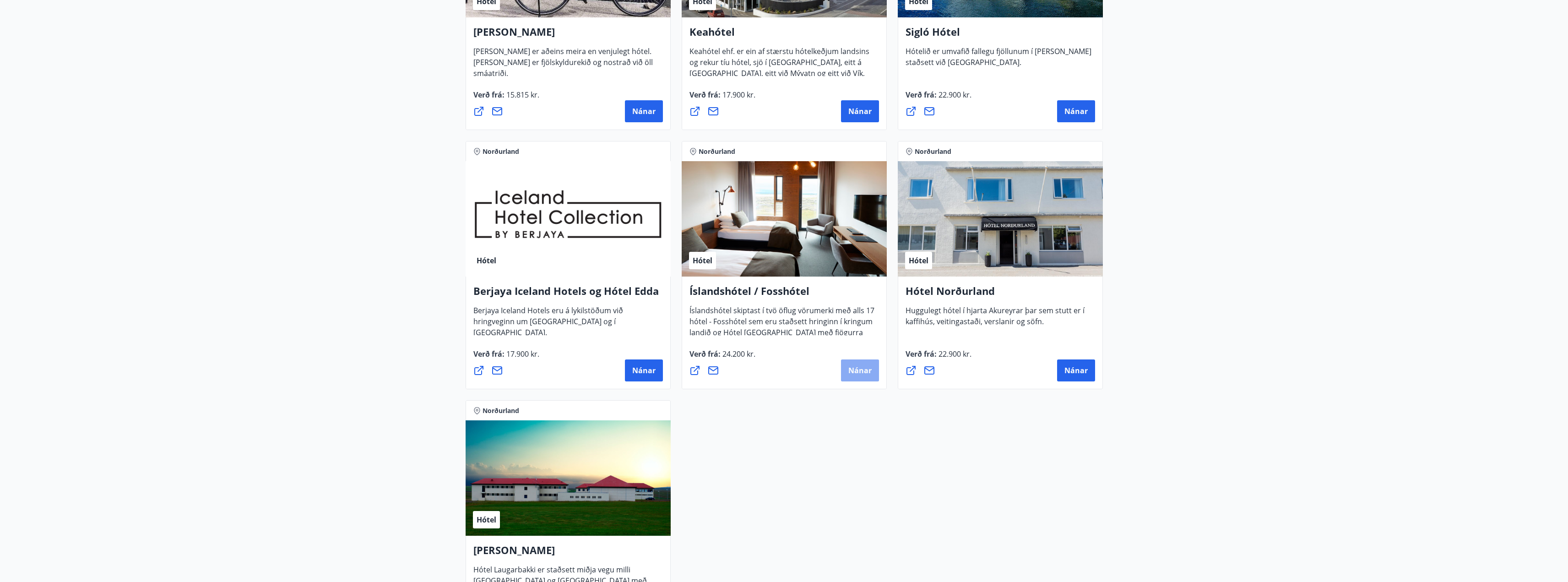
click at [861, 371] on span "Nánar" at bounding box center [860, 370] width 23 height 10
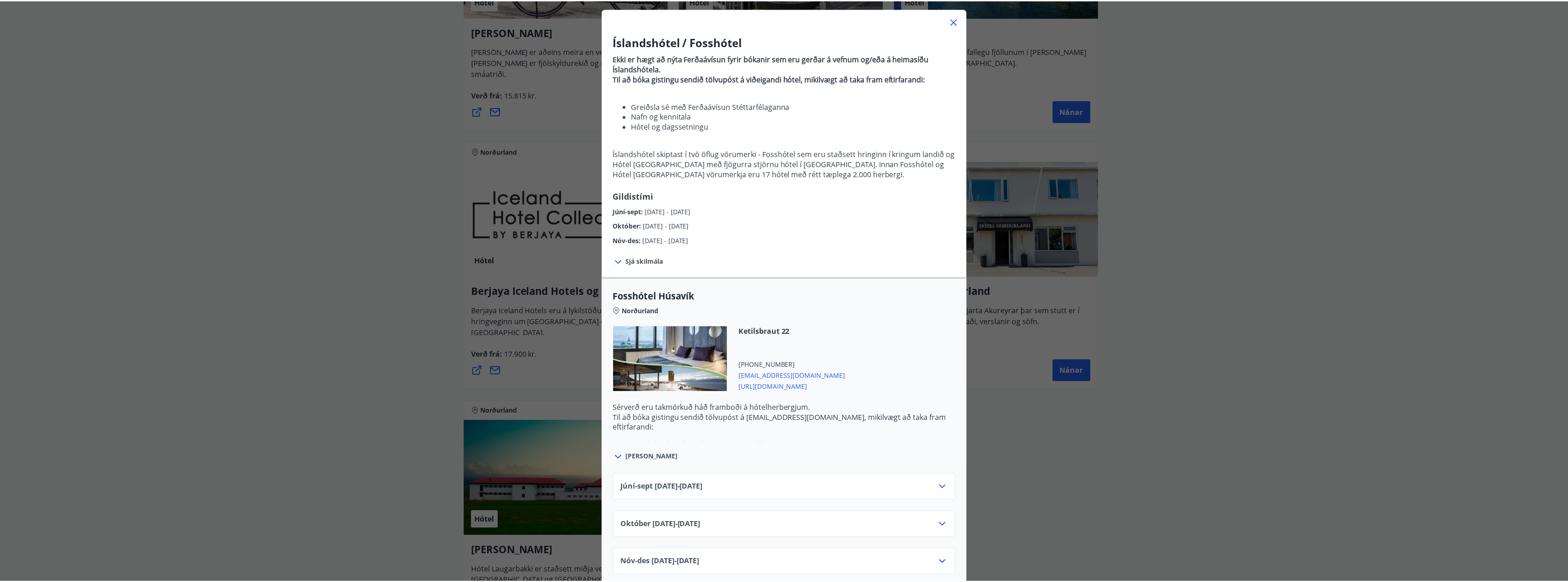
scroll to position [0, 0]
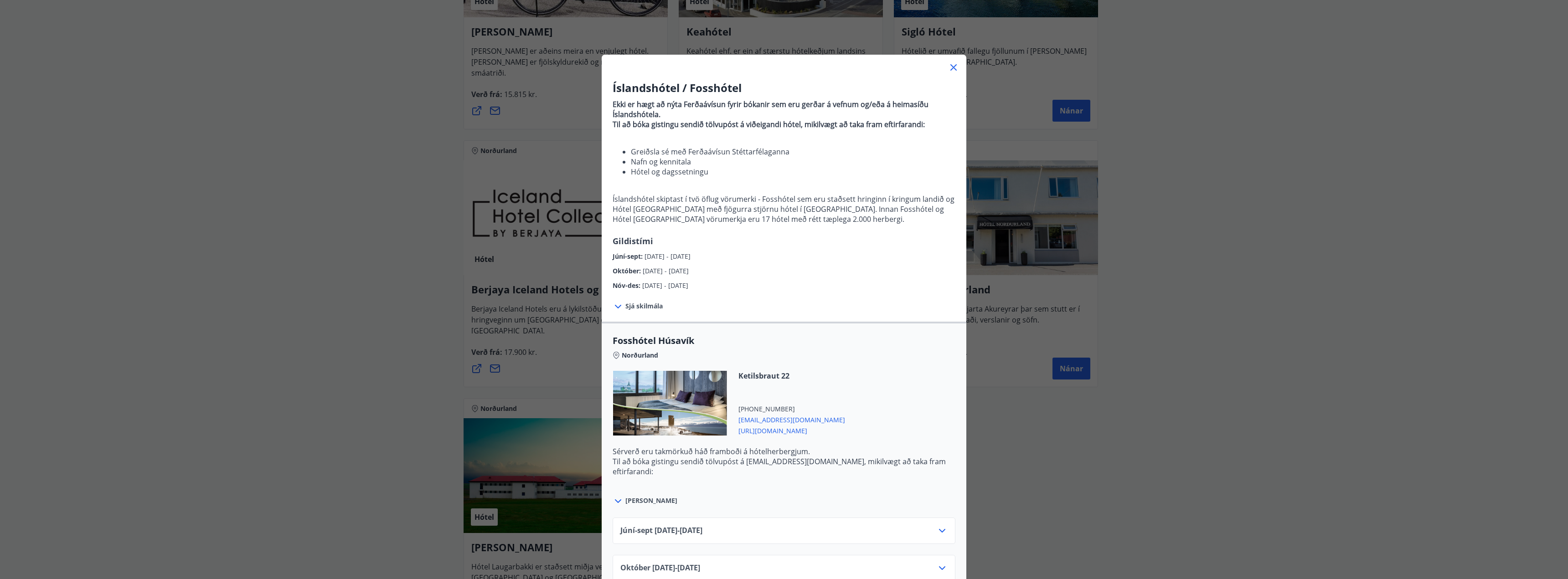
click at [1432, 325] on div "Íslandshótel / Fosshótel Ekki er hægt að nýta Ferðaávísun fyrir bókanir sem eru…" at bounding box center [784, 289] width 1568 height 579
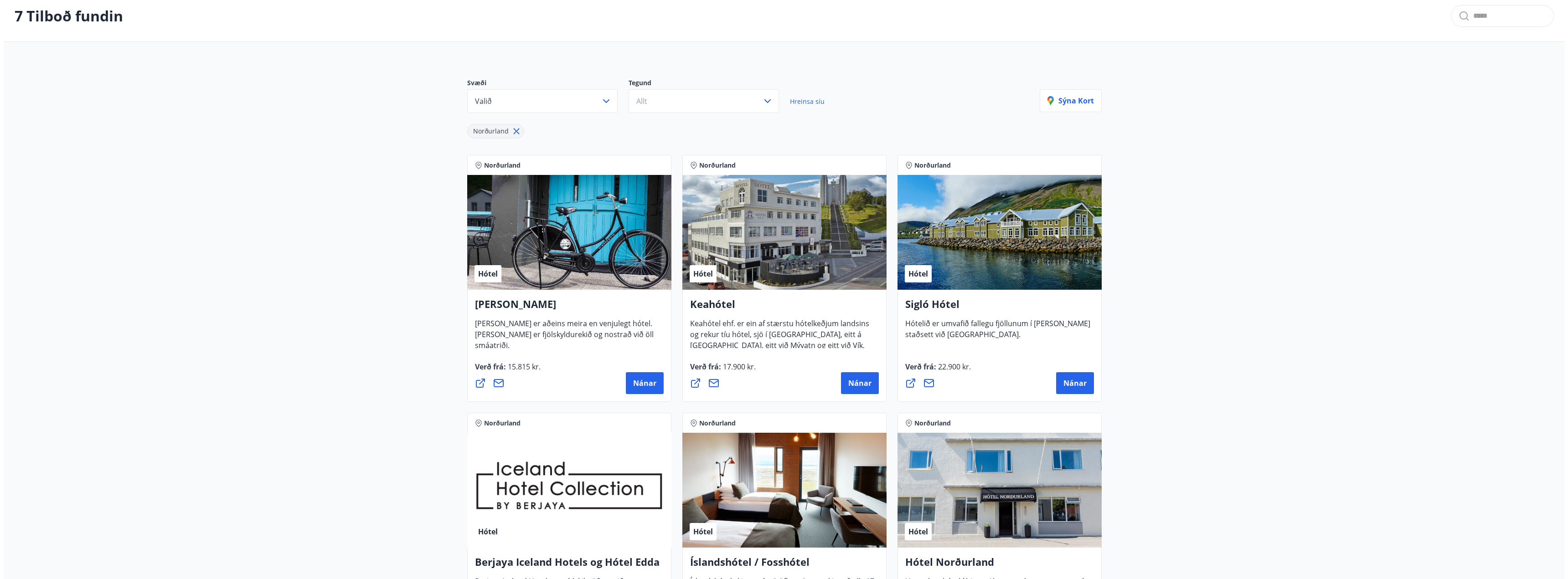
scroll to position [45, 0]
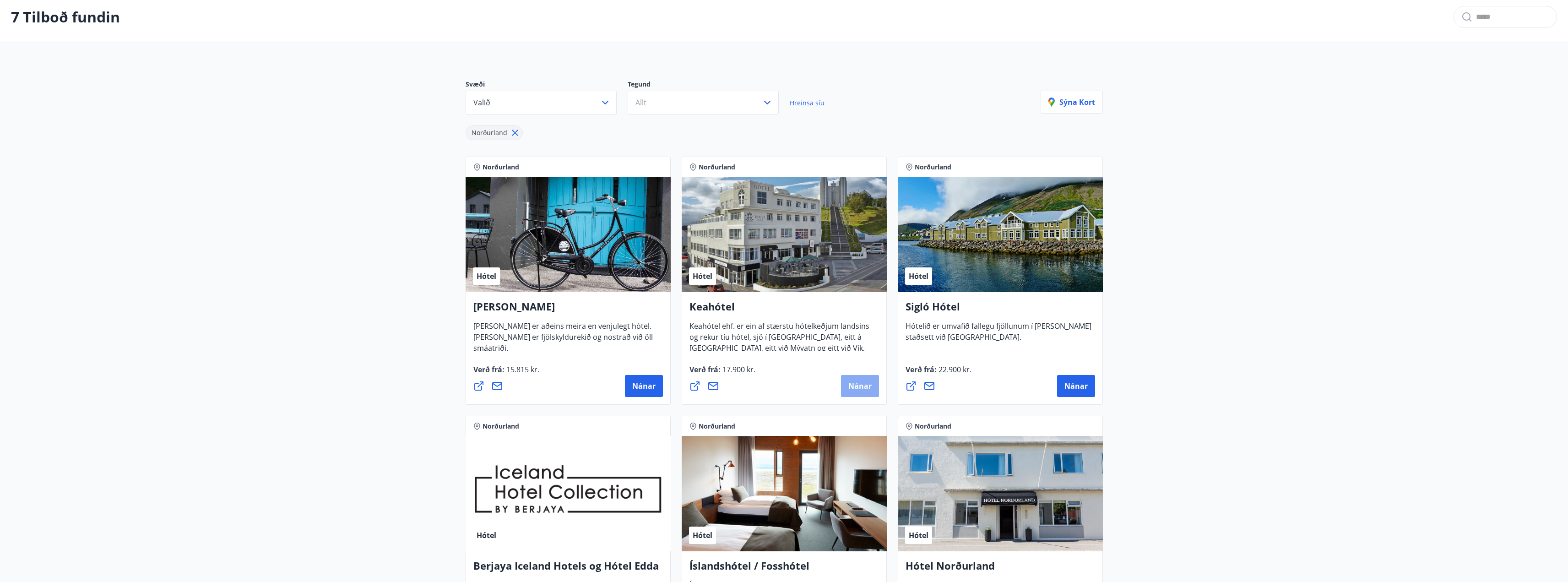
click at [859, 386] on span "Nánar" at bounding box center [860, 386] width 23 height 10
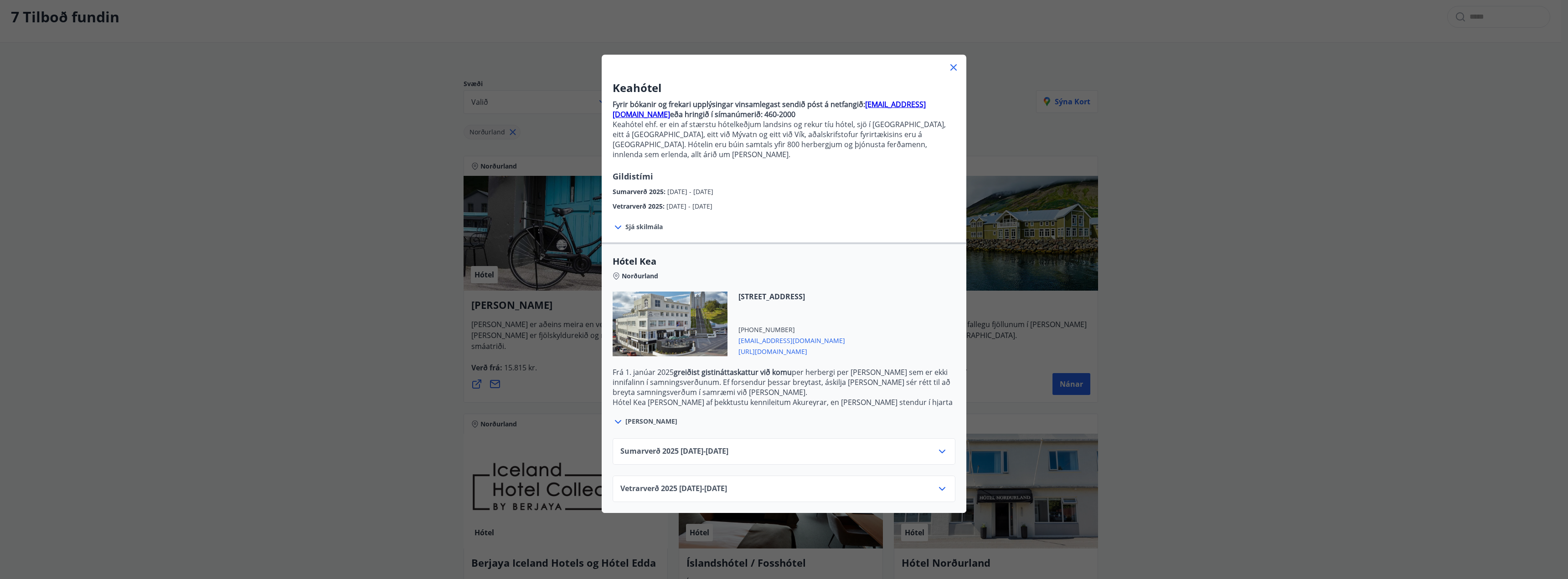
click at [937, 446] on icon at bounding box center [942, 452] width 11 height 11
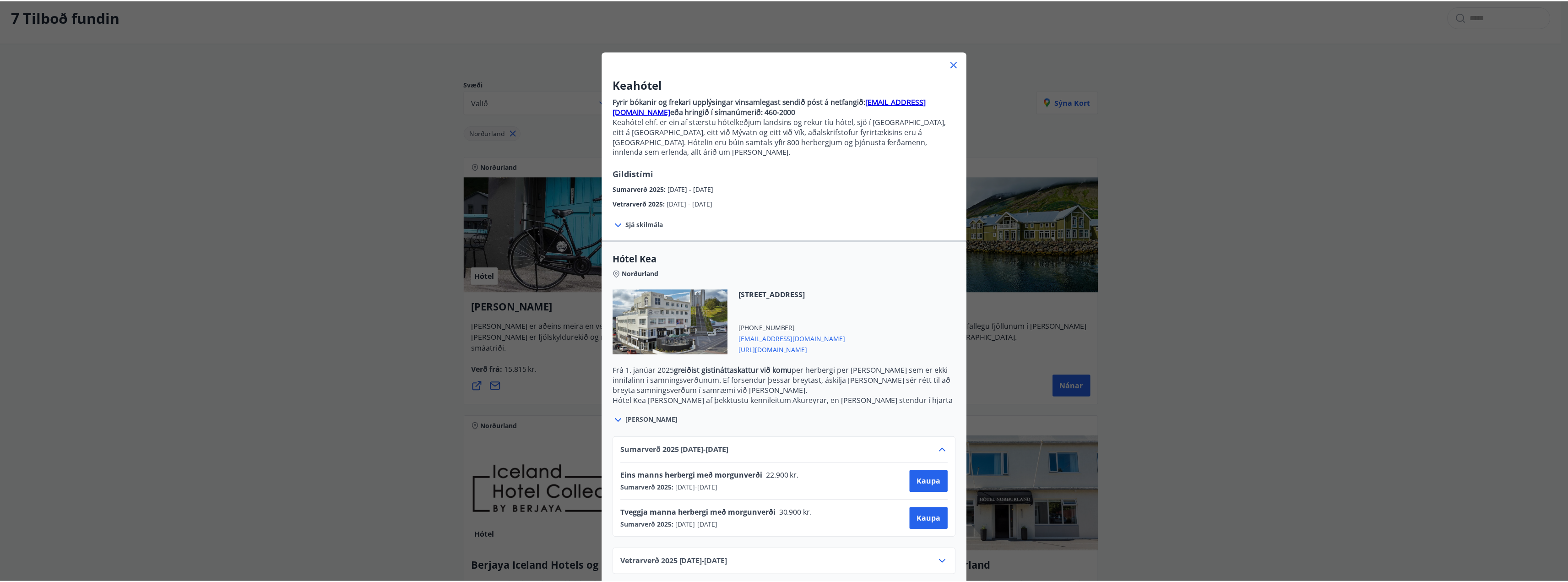
scroll to position [5, 0]
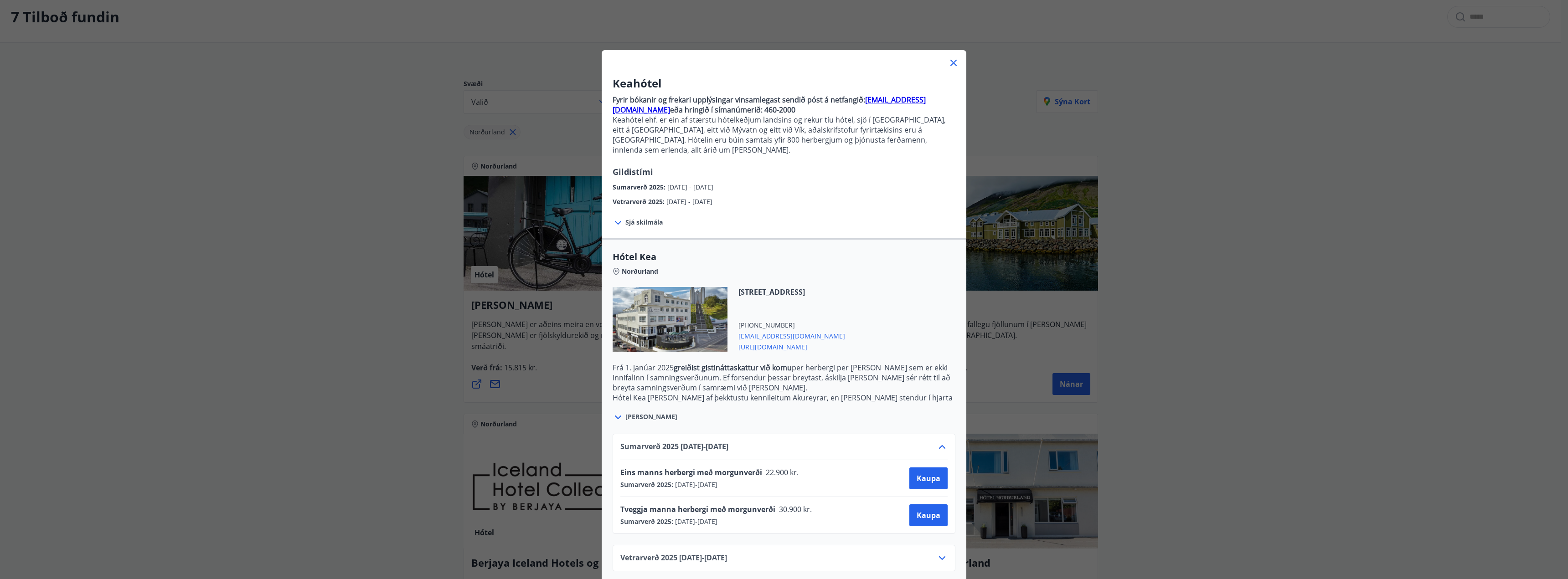
click at [858, 362] on p "Frá [DATE] greiðist gistináttaskattur við komu per herbergi per [PERSON_NAME] s…" at bounding box center [784, 378] width 343 height 30
drag, startPoint x: 852, startPoint y: 359, endPoint x: 882, endPoint y: 373, distance: 33.1
click at [882, 373] on p "Frá [DATE] greiðist gistináttaskattur við komu per herbergi per [PERSON_NAME] s…" at bounding box center [784, 378] width 343 height 30
click at [878, 371] on p "Frá [DATE] greiðist gistináttaskattur við komu per herbergi per [PERSON_NAME] s…" at bounding box center [784, 378] width 343 height 30
drag, startPoint x: 872, startPoint y: 359, endPoint x: 884, endPoint y: 375, distance: 20.0
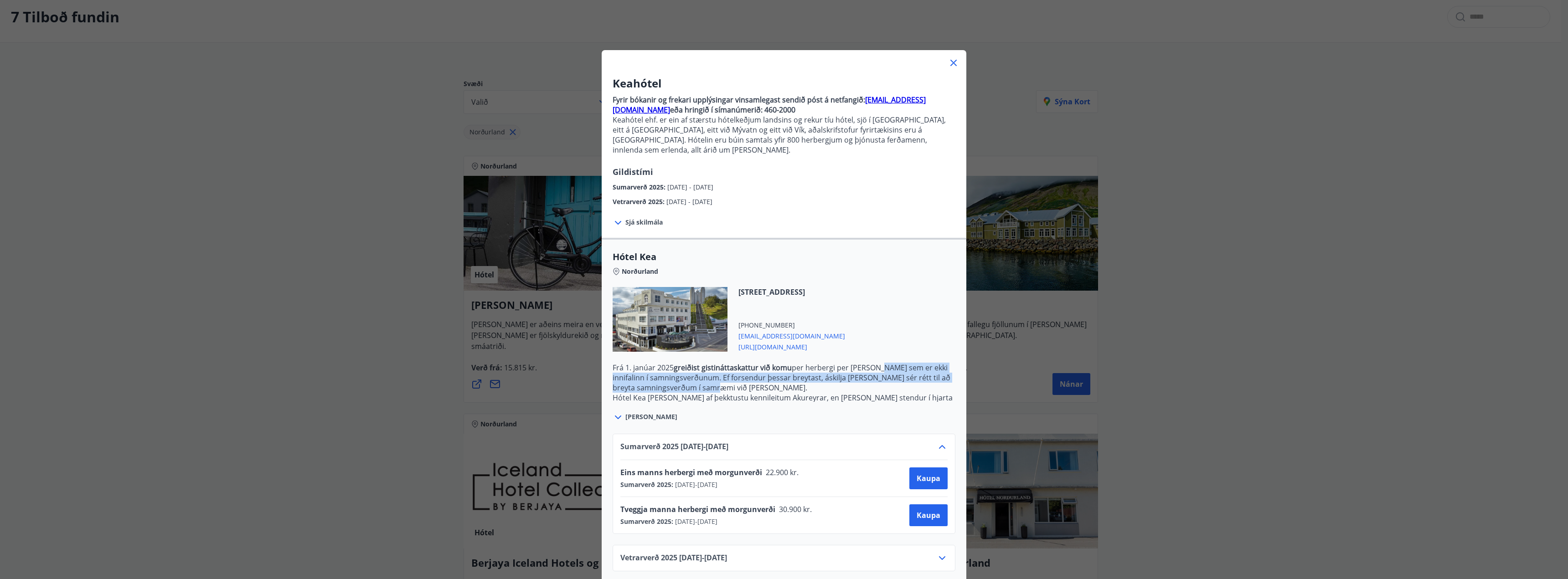
click at [884, 375] on p "Frá [DATE] greiðist gistináttaskattur við komu per herbergi per [PERSON_NAME] s…" at bounding box center [784, 378] width 343 height 30
drag, startPoint x: 884, startPoint y: 375, endPoint x: 884, endPoint y: 358, distance: 17.0
click at [884, 375] on p "Frá [DATE] greiðist gistináttaskattur við komu per herbergi per [PERSON_NAME] s…" at bounding box center [784, 378] width 343 height 30
click at [954, 64] on icon at bounding box center [954, 63] width 11 height 11
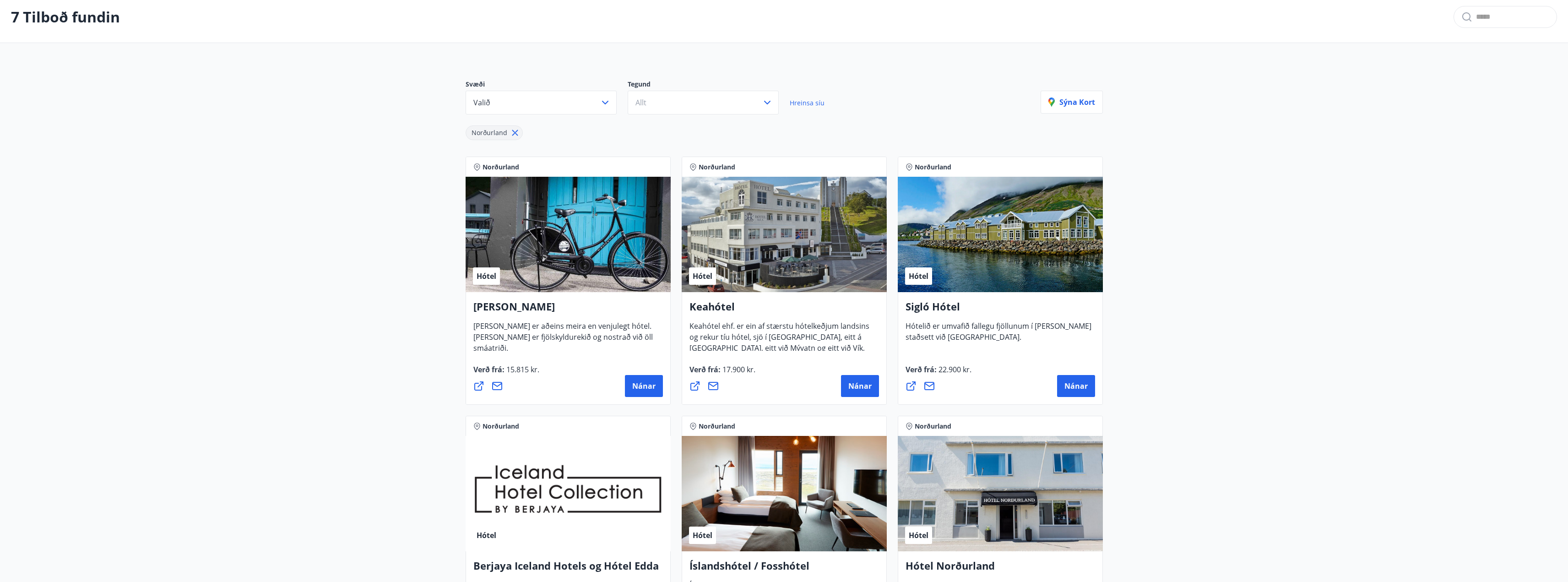
scroll to position [0, 0]
